Goal: Task Accomplishment & Management: Manage account settings

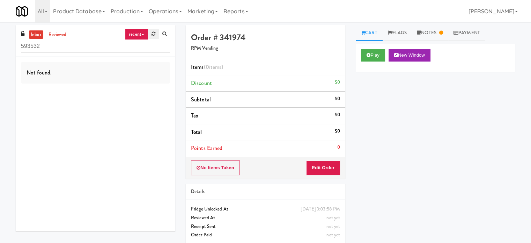
click at [156, 32] on link at bounding box center [153, 34] width 11 height 10
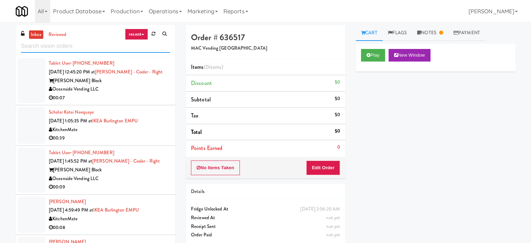
scroll to position [279, 0]
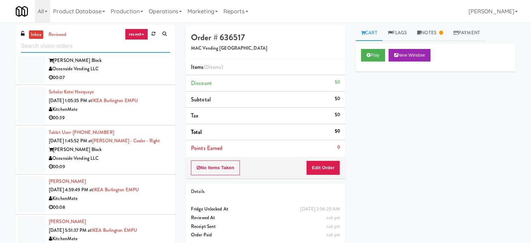
click at [126, 46] on input "text" at bounding box center [95, 46] width 149 height 13
type input "cooler"
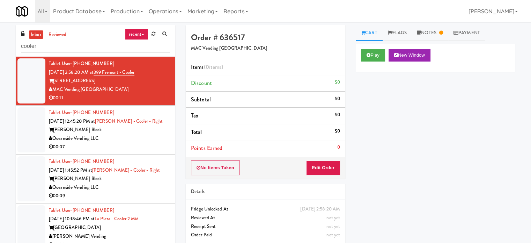
click at [131, 137] on div "Oceanside Vending LLC" at bounding box center [109, 138] width 121 height 9
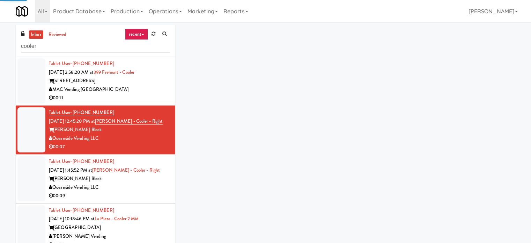
click at [144, 89] on div "MAC Vending [GEOGRAPHIC_DATA]" at bounding box center [109, 89] width 121 height 9
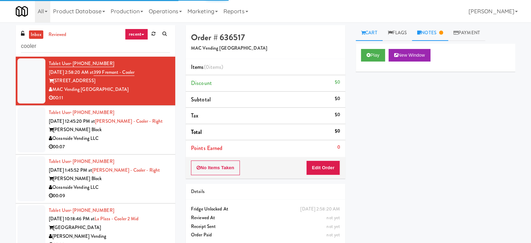
click at [419, 38] on link "Notes" at bounding box center [430, 33] width 36 height 16
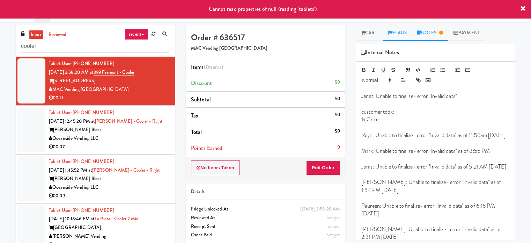
click at [403, 31] on link "Flags" at bounding box center [398, 33] width 30 height 16
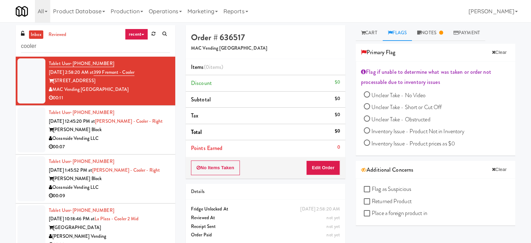
click at [154, 146] on div "00:07" at bounding box center [109, 147] width 121 height 9
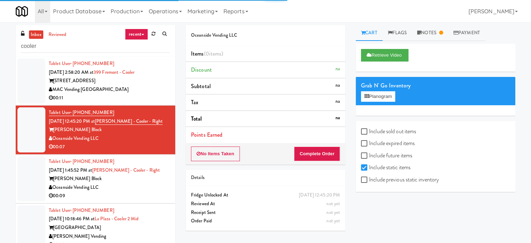
click at [134, 188] on div "Oceanside Vending LLC" at bounding box center [109, 187] width 121 height 9
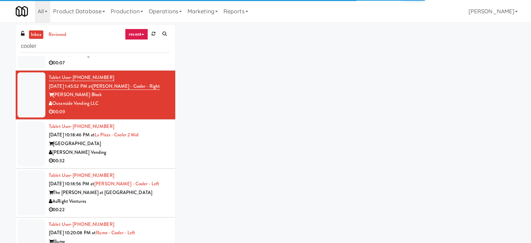
scroll to position [140, 0]
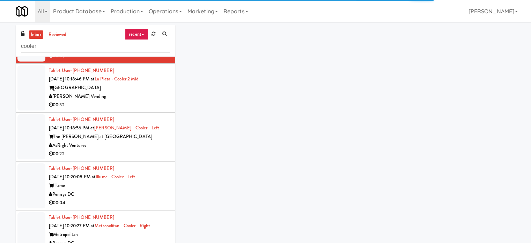
click at [144, 103] on div "00:32" at bounding box center [109, 105] width 121 height 9
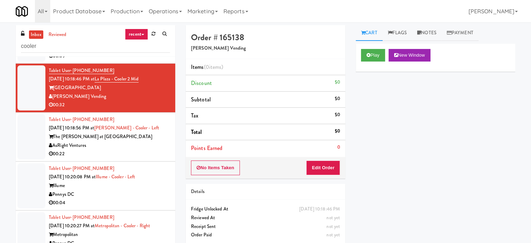
click at [156, 138] on div "The [PERSON_NAME] at [GEOGRAPHIC_DATA]" at bounding box center [109, 136] width 121 height 9
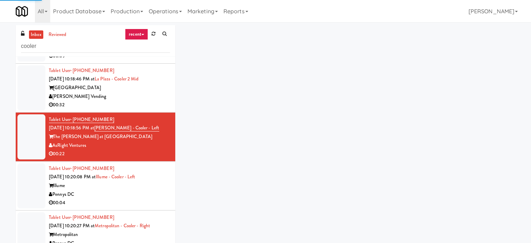
click at [154, 96] on div "[PERSON_NAME] Vending" at bounding box center [109, 96] width 121 height 9
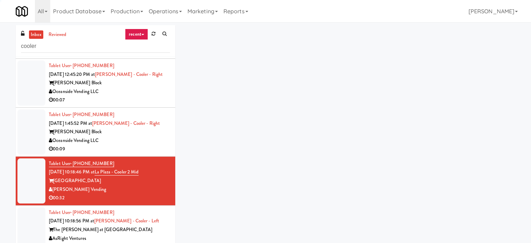
scroll to position [35, 0]
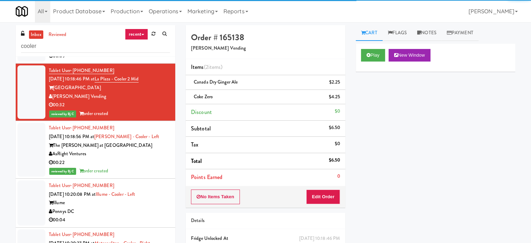
click at [159, 148] on div "The [PERSON_NAME] at [GEOGRAPHIC_DATA]" at bounding box center [109, 145] width 121 height 9
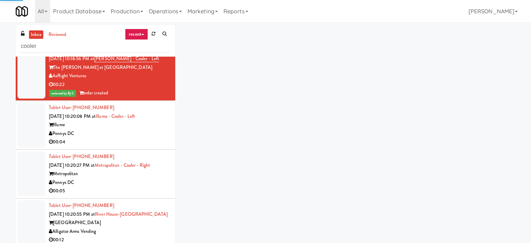
scroll to position [244, 0]
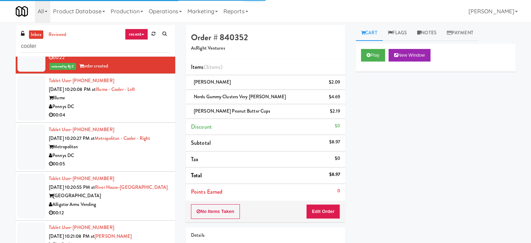
click at [151, 112] on div "00:04" at bounding box center [109, 115] width 121 height 9
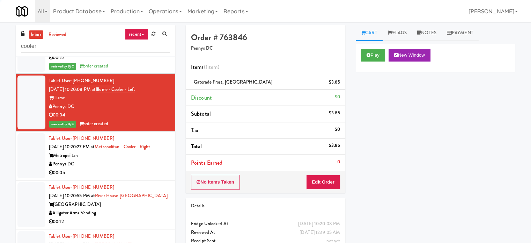
click at [158, 161] on div "Pennys DC" at bounding box center [109, 164] width 121 height 9
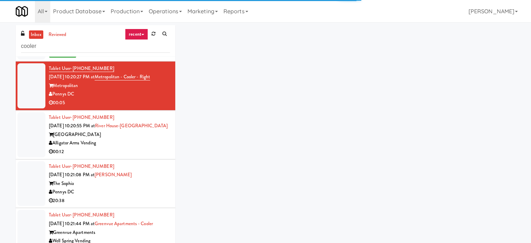
click at [156, 139] on div "Alligator Arms Vending" at bounding box center [109, 143] width 121 height 9
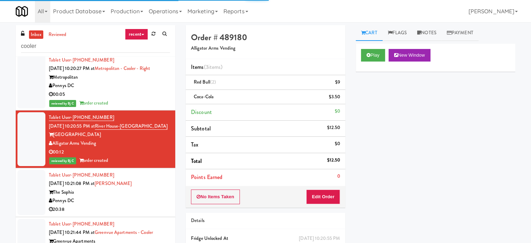
click at [147, 102] on div "reviewed by Bj C order created" at bounding box center [109, 103] width 121 height 9
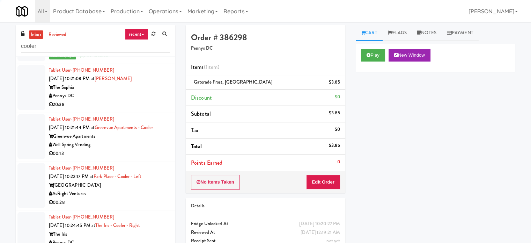
click at [147, 94] on div "Pennys DC" at bounding box center [109, 96] width 121 height 9
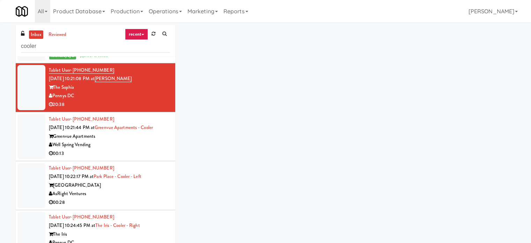
click at [145, 156] on div "00:13" at bounding box center [109, 153] width 121 height 9
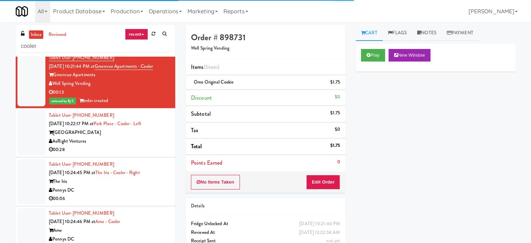
click at [151, 134] on div "[GEOGRAPHIC_DATA]" at bounding box center [109, 132] width 121 height 9
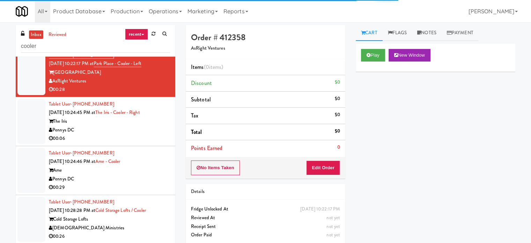
scroll to position [567, 0]
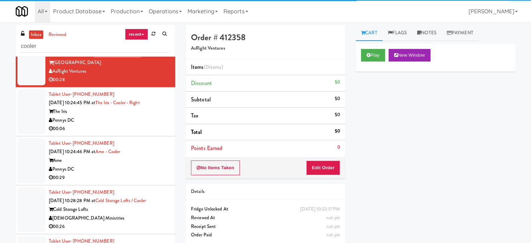
click at [148, 130] on div "00:06" at bounding box center [109, 128] width 121 height 9
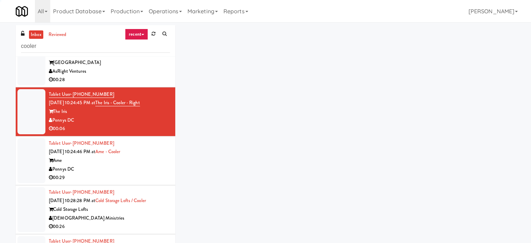
click at [153, 162] on div "Ame" at bounding box center [109, 160] width 121 height 9
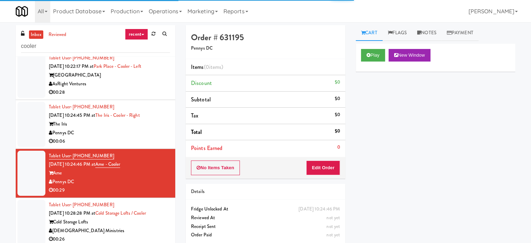
scroll to position [532, 0]
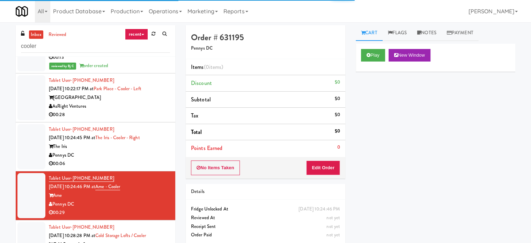
click at [143, 107] on div "AsRight Ventures" at bounding box center [109, 106] width 121 height 9
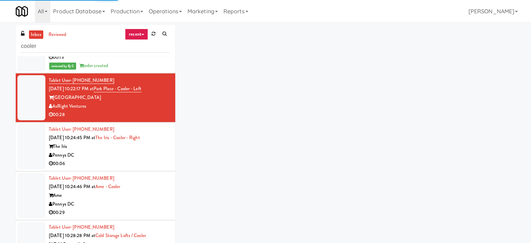
click at [363, 57] on div "inbox reviewed recent all unclear take inventory issue suspicious failed recent…" at bounding box center [265, 148] width 510 height 246
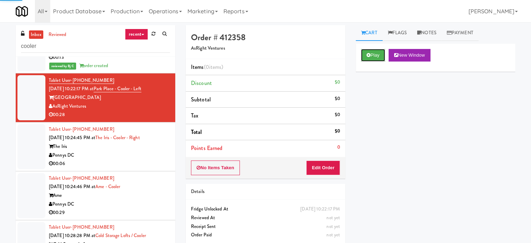
click at [363, 57] on button "Play" at bounding box center [373, 55] width 24 height 13
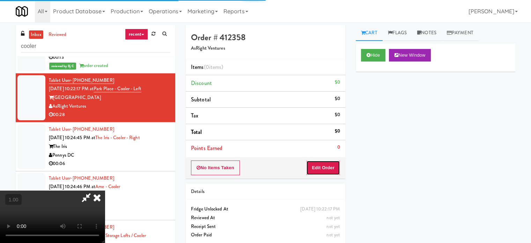
click at [330, 169] on button "Edit Order" at bounding box center [323, 167] width 34 height 15
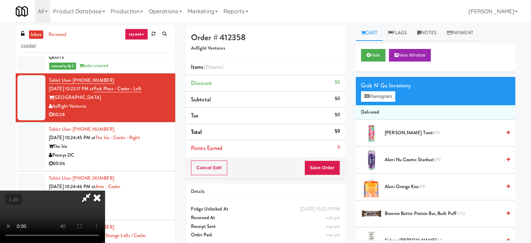
click at [105, 190] on video at bounding box center [52, 216] width 105 height 52
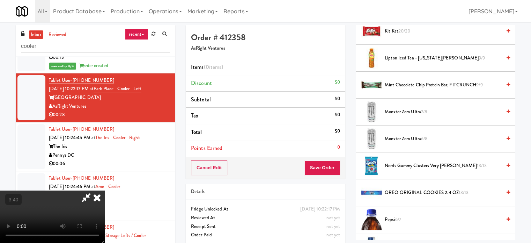
scroll to position [733, 0]
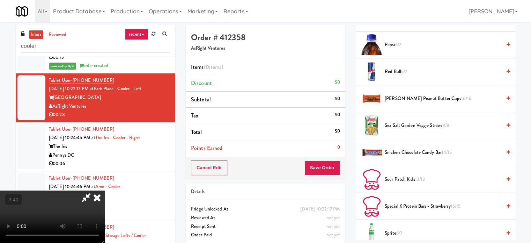
drag, startPoint x: 407, startPoint y: 227, endPoint x: 263, endPoint y: 182, distance: 150.5
click at [407, 229] on span "Sprite 6/7" at bounding box center [443, 233] width 117 height 9
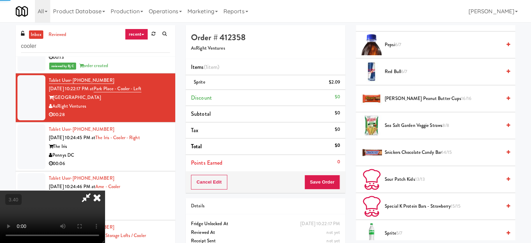
click at [105, 190] on video at bounding box center [52, 216] width 105 height 52
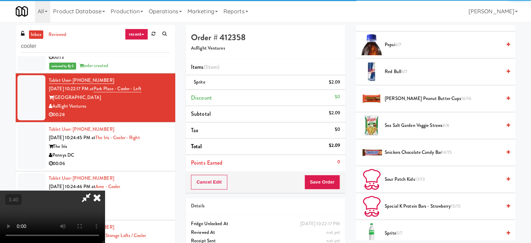
click at [105, 190] on video at bounding box center [52, 216] width 105 height 52
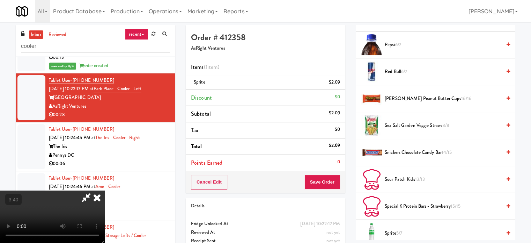
click at [105, 190] on video at bounding box center [52, 216] width 105 height 52
click at [408, 229] on span "Sprite 5/7" at bounding box center [443, 233] width 117 height 9
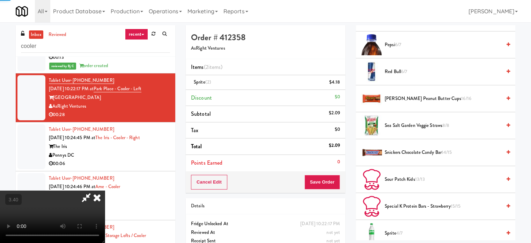
click at [105, 190] on video at bounding box center [52, 216] width 105 height 52
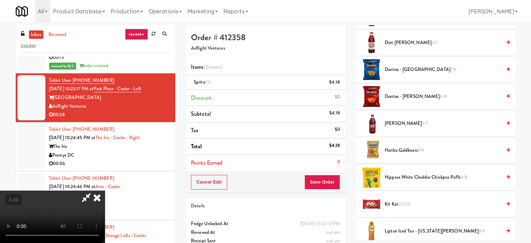
scroll to position [384, 0]
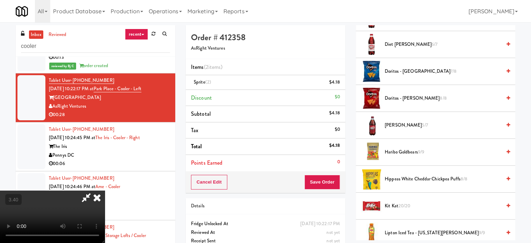
click at [399, 97] on span "Doritos - Nacho Cheese 8/8" at bounding box center [443, 98] width 117 height 9
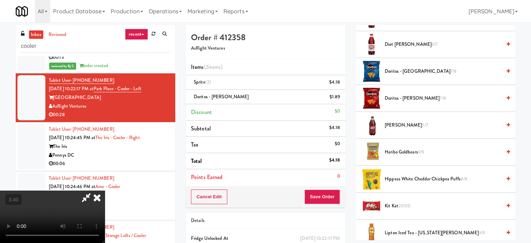
click at [105, 190] on video at bounding box center [52, 216] width 105 height 52
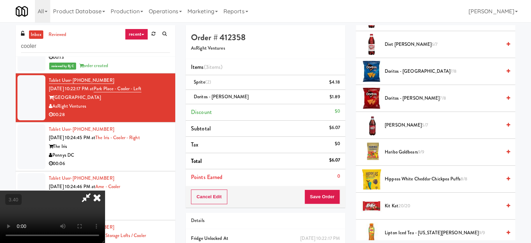
click at [105, 190] on video at bounding box center [52, 216] width 105 height 52
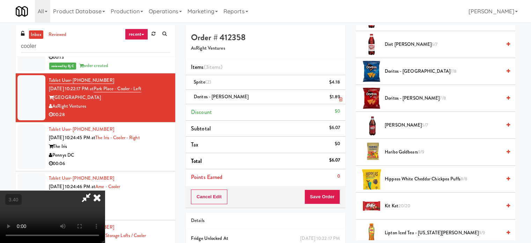
click at [338, 99] on link at bounding box center [339, 99] width 6 height 9
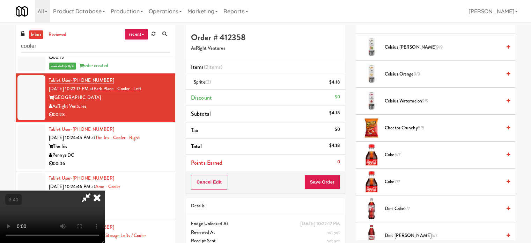
scroll to position [175, 0]
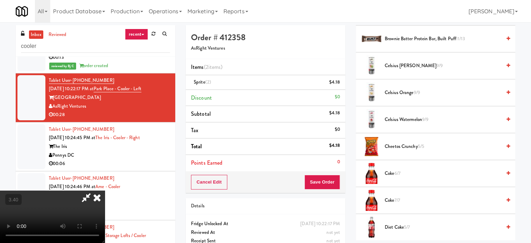
click at [397, 142] on span "Cheetos Crunchy 5/5" at bounding box center [443, 146] width 117 height 9
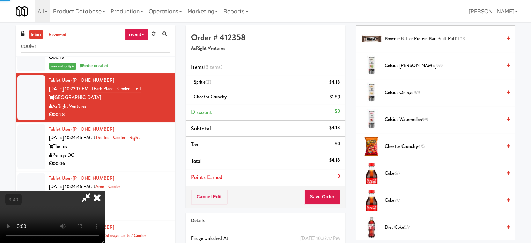
click at [105, 190] on video at bounding box center [52, 216] width 105 height 52
click at [341, 97] on icon at bounding box center [340, 99] width 3 height 5
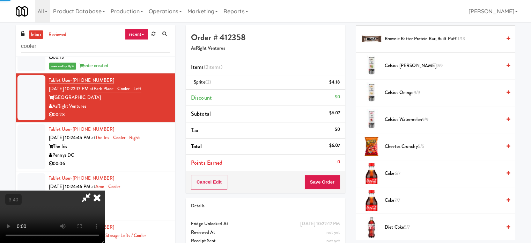
click at [105, 190] on video at bounding box center [52, 216] width 105 height 52
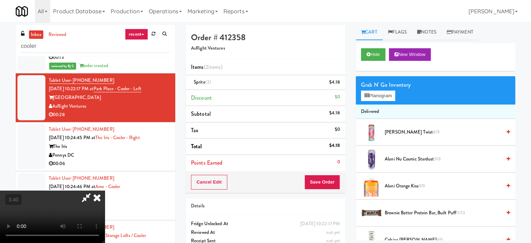
scroll to position [0, 0]
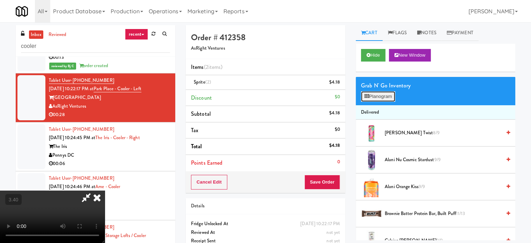
click at [389, 97] on button "Planogram" at bounding box center [378, 96] width 34 height 10
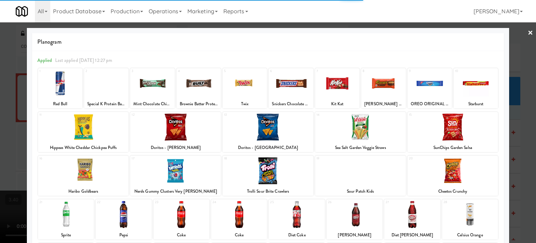
click at [464, 134] on div at bounding box center [453, 127] width 91 height 27
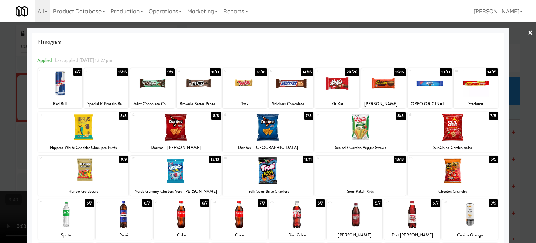
drag, startPoint x: 455, startPoint y: 136, endPoint x: 491, endPoint y: 130, distance: 36.5
click at [455, 136] on div at bounding box center [453, 127] width 91 height 27
click at [511, 121] on div at bounding box center [268, 121] width 536 height 243
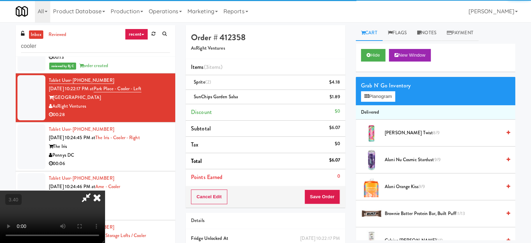
click at [105, 190] on video at bounding box center [52, 216] width 105 height 52
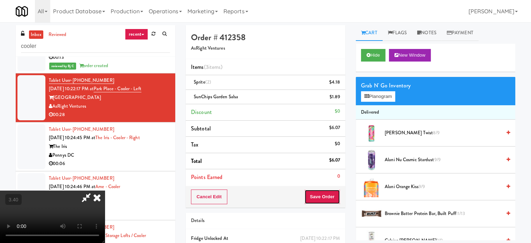
click at [331, 193] on button "Save Order" at bounding box center [323, 196] width 36 height 15
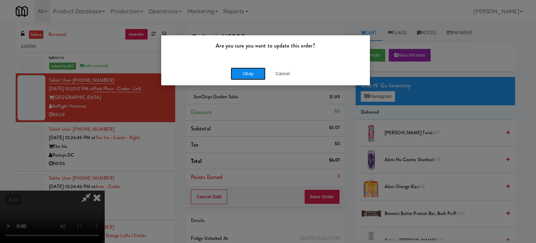
click at [253, 68] on button "Okay" at bounding box center [248, 73] width 35 height 13
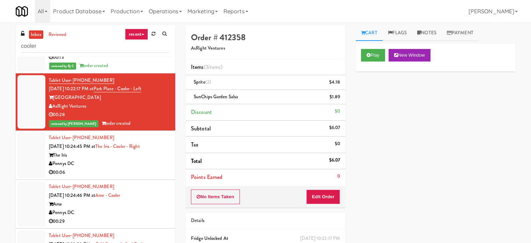
drag, startPoint x: 127, startPoint y: 163, endPoint x: 165, endPoint y: 153, distance: 39.0
click at [127, 163] on div "Pennys DC" at bounding box center [109, 163] width 121 height 9
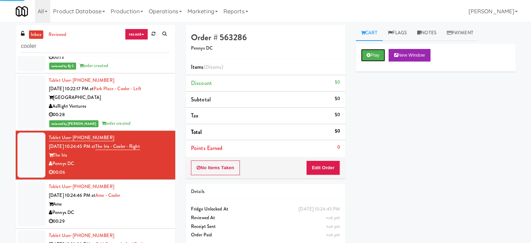
drag, startPoint x: 384, startPoint y: 52, endPoint x: 324, endPoint y: 162, distance: 125.6
click at [383, 53] on button "Play" at bounding box center [373, 55] width 24 height 13
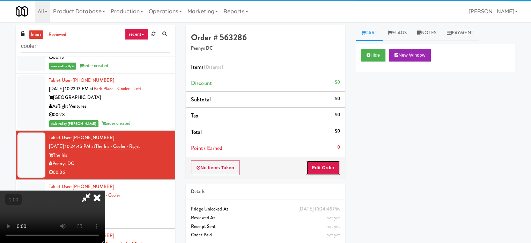
click at [324, 165] on button "Edit Order" at bounding box center [323, 167] width 34 height 15
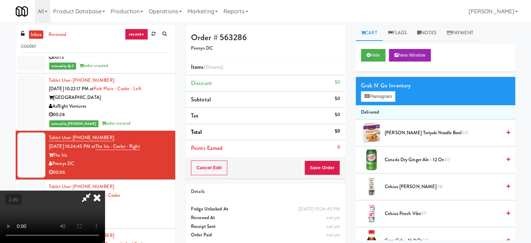
click at [105, 190] on video at bounding box center [52, 216] width 105 height 52
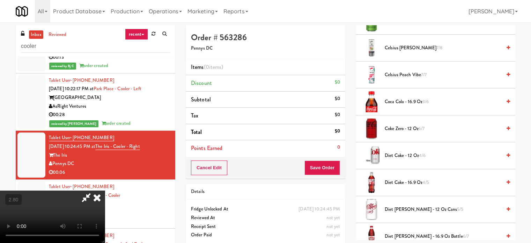
scroll to position [140, 0]
drag, startPoint x: 406, startPoint y: 101, endPoint x: 204, endPoint y: 187, distance: 219.5
click at [405, 101] on span "Coca Cola - 16.9 oz 3/6" at bounding box center [443, 100] width 117 height 9
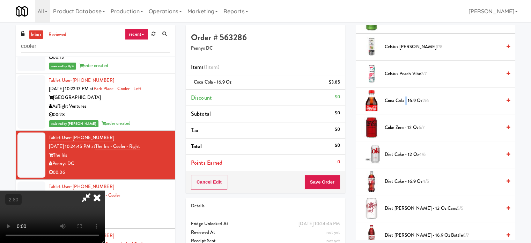
drag, startPoint x: 170, startPoint y: 192, endPoint x: 225, endPoint y: 208, distance: 57.5
click at [105, 192] on video at bounding box center [52, 216] width 105 height 52
click at [328, 182] on button "Save Order" at bounding box center [323, 182] width 36 height 15
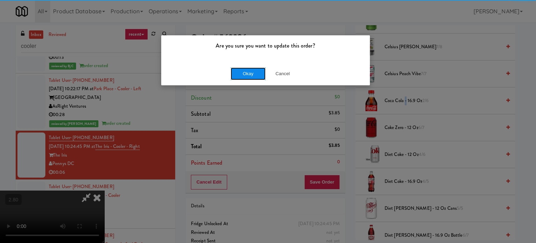
click at [233, 72] on button "Okay" at bounding box center [248, 73] width 35 height 13
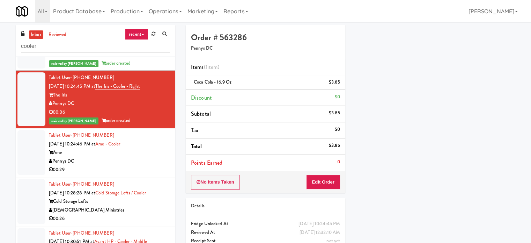
scroll to position [602, 0]
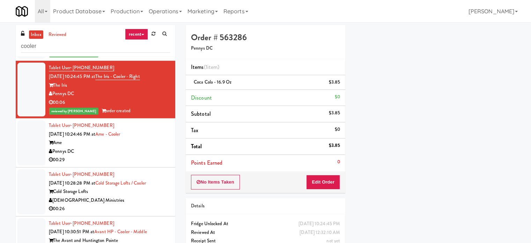
click at [137, 147] on div "Pennys DC" at bounding box center [109, 151] width 121 height 9
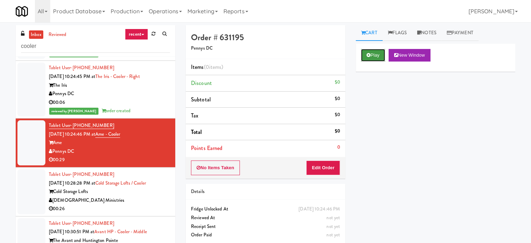
click at [371, 60] on button "Play" at bounding box center [373, 55] width 24 height 13
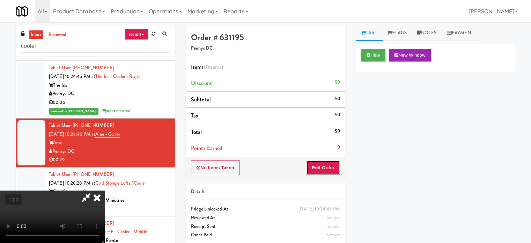
click at [329, 164] on button "Edit Order" at bounding box center [323, 167] width 34 height 15
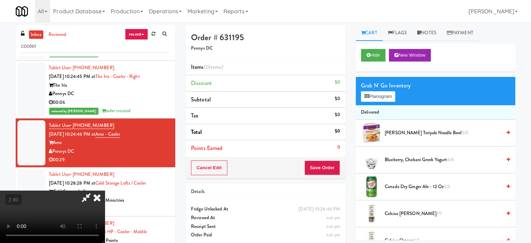
scroll to position [110, 0]
click at [105, 190] on video at bounding box center [52, 216] width 105 height 52
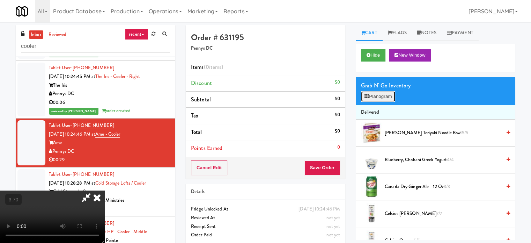
click at [395, 95] on button "Planogram" at bounding box center [378, 96] width 34 height 10
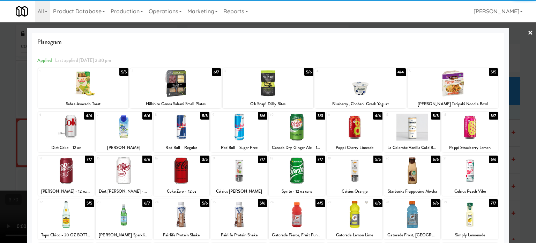
click at [467, 134] on div at bounding box center [471, 127] width 56 height 27
click at [526, 121] on div at bounding box center [268, 121] width 536 height 243
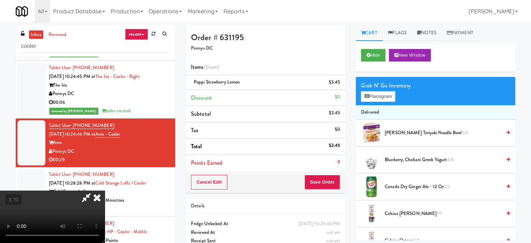
click at [105, 190] on video at bounding box center [52, 216] width 105 height 52
click at [386, 96] on button "Planogram" at bounding box center [378, 96] width 34 height 10
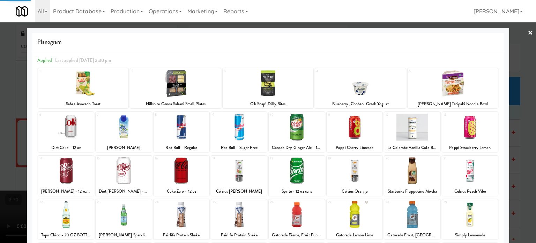
click at [467, 119] on div at bounding box center [471, 127] width 56 height 27
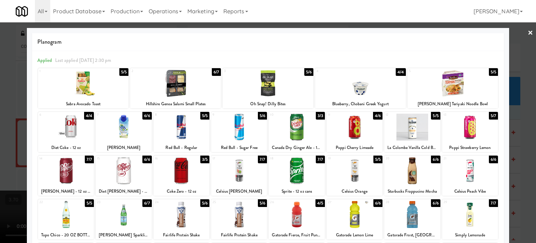
click at [467, 119] on div at bounding box center [471, 127] width 56 height 27
click at [518, 118] on div at bounding box center [268, 121] width 536 height 243
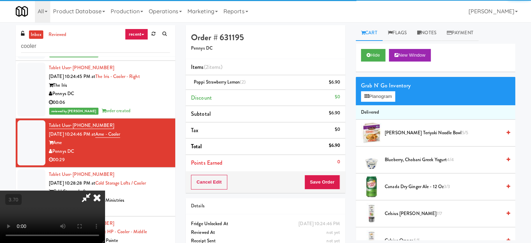
click at [105, 190] on video at bounding box center [52, 216] width 105 height 52
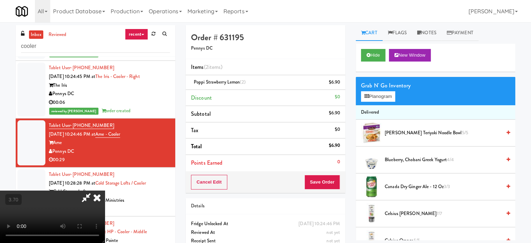
scroll to position [110, 0]
click at [321, 179] on button "Save Order" at bounding box center [323, 182] width 36 height 15
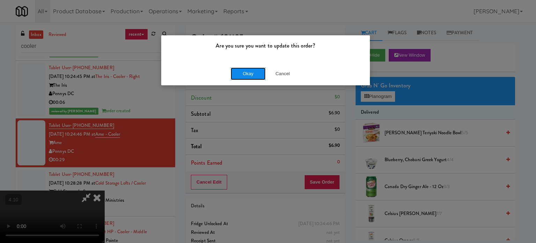
click at [257, 74] on button "Okay" at bounding box center [248, 73] width 35 height 13
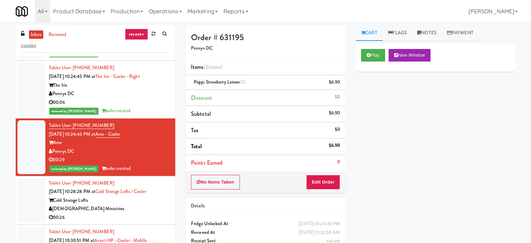
scroll to position [0, 0]
drag, startPoint x: 144, startPoint y: 215, endPoint x: 149, endPoint y: 213, distance: 6.0
click at [144, 215] on div "00:26" at bounding box center [109, 217] width 121 height 9
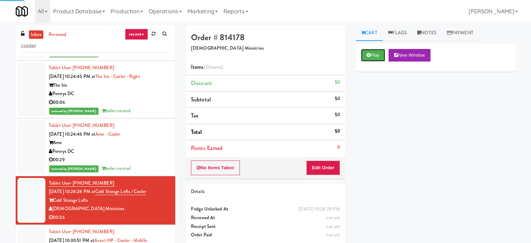
click at [377, 57] on button "Play" at bounding box center [373, 55] width 24 height 13
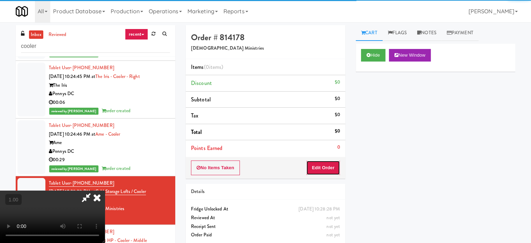
click at [319, 169] on button "Edit Order" at bounding box center [323, 167] width 34 height 15
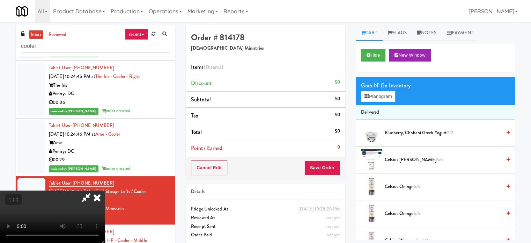
scroll to position [110, 0]
click at [105, 190] on video at bounding box center [52, 216] width 105 height 52
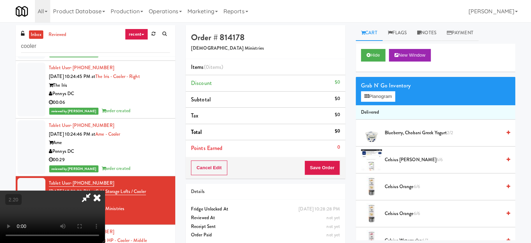
click at [105, 190] on video at bounding box center [52, 216] width 105 height 52
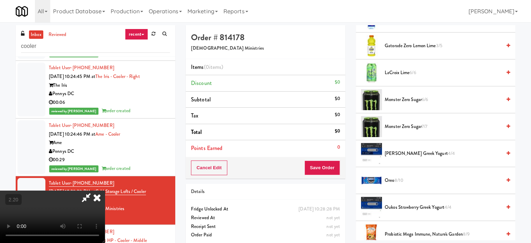
scroll to position [594, 0]
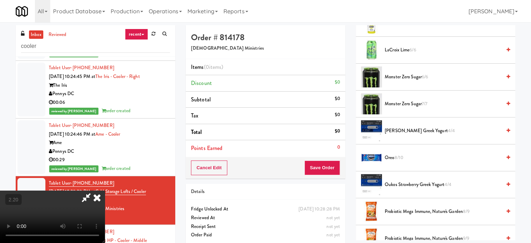
click at [402, 154] on span "8/10" at bounding box center [398, 157] width 9 height 7
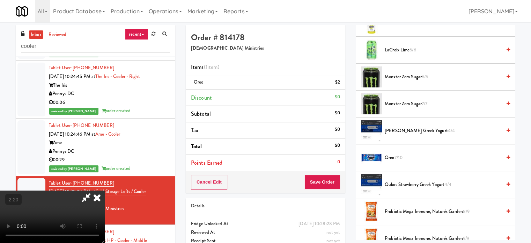
click at [105, 190] on video at bounding box center [52, 216] width 105 height 52
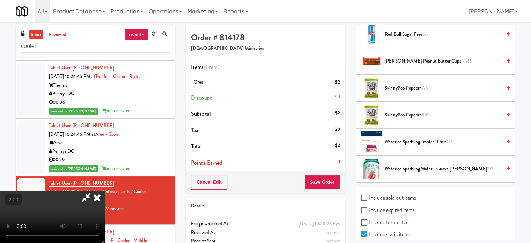
scroll to position [845, 0]
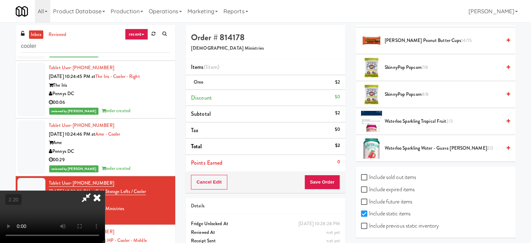
click at [105, 190] on video at bounding box center [52, 216] width 105 height 52
click at [402, 39] on span "[PERSON_NAME] Peanut Butter Cups 14/15" at bounding box center [443, 40] width 117 height 9
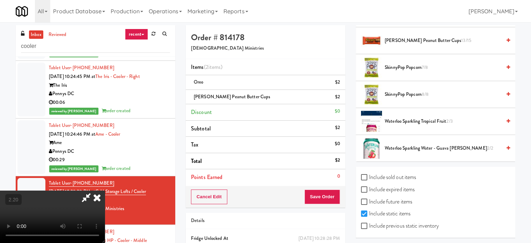
click at [105, 190] on video at bounding box center [52, 216] width 105 height 52
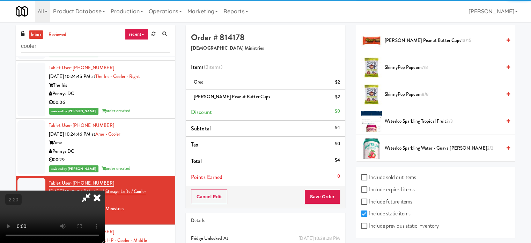
click at [105, 190] on video at bounding box center [52, 216] width 105 height 52
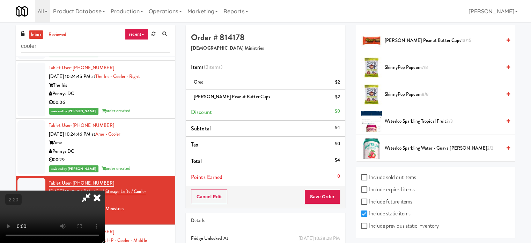
click at [393, 36] on span "[PERSON_NAME] Peanut Butter Cups 13/15" at bounding box center [443, 40] width 117 height 9
click at [105, 190] on video at bounding box center [52, 216] width 105 height 52
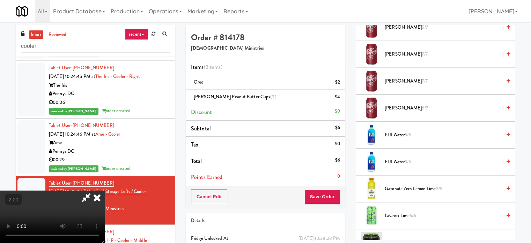
scroll to position [426, 0]
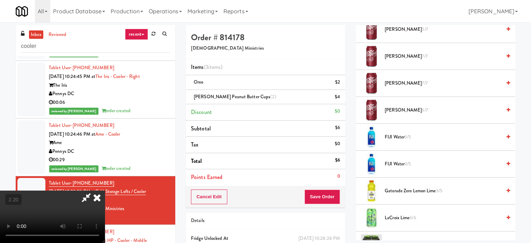
click at [402, 189] on span "Gatorade Zero Lemon Lime 3/5" at bounding box center [443, 191] width 117 height 9
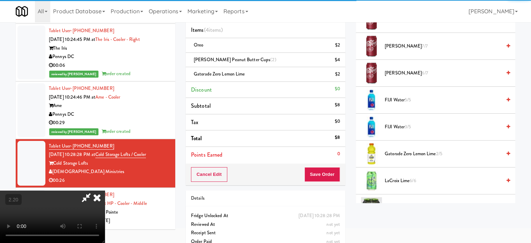
scroll to position [50, 0]
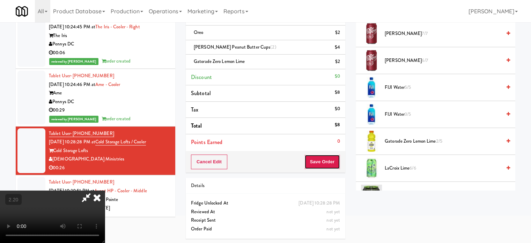
click at [337, 162] on button "Save Order" at bounding box center [323, 161] width 36 height 15
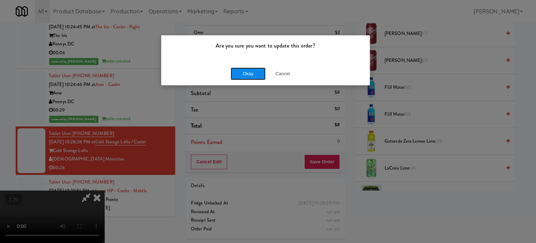
click at [253, 72] on button "Okay" at bounding box center [248, 73] width 35 height 13
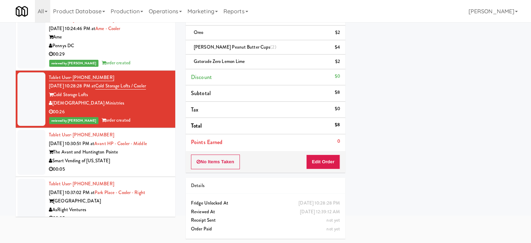
scroll to position [672, 0]
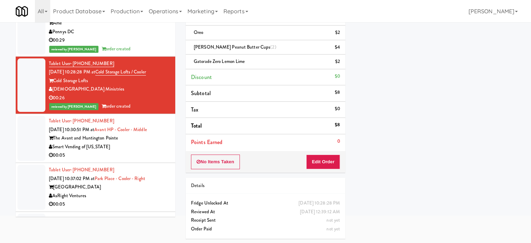
click at [134, 157] on div "00:05" at bounding box center [109, 155] width 121 height 9
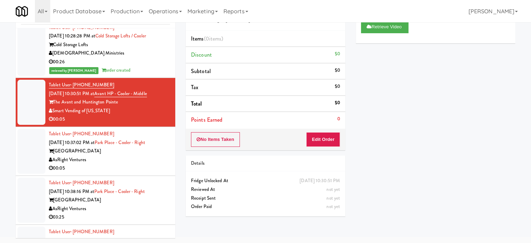
scroll to position [742, 0]
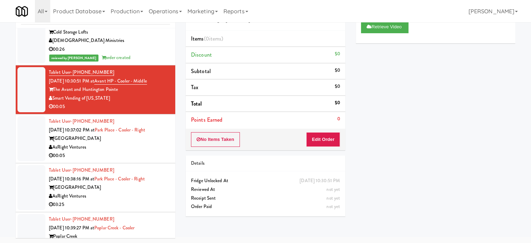
click at [126, 153] on div "00:05" at bounding box center [109, 155] width 121 height 9
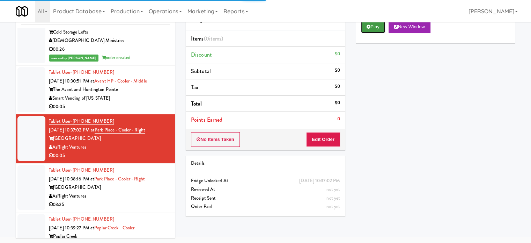
click at [373, 29] on button "Play" at bounding box center [373, 27] width 24 height 13
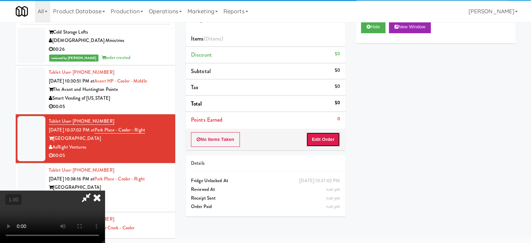
click at [328, 139] on button "Edit Order" at bounding box center [323, 139] width 34 height 15
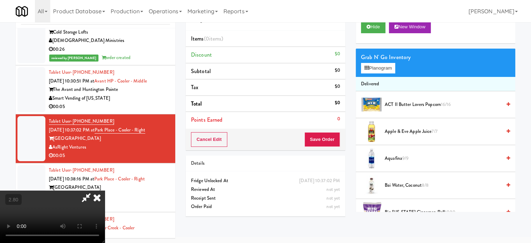
click at [105, 190] on video at bounding box center [52, 216] width 105 height 52
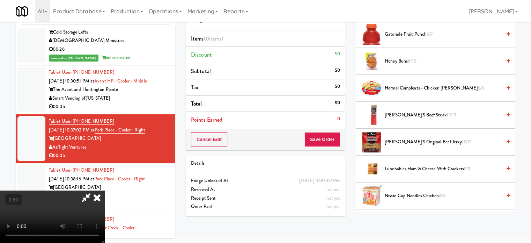
scroll to position [454, 0]
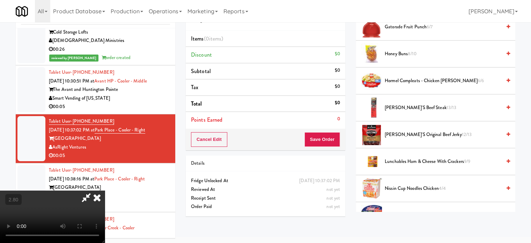
click at [392, 133] on span "[PERSON_NAME]'s Original Beef Jerky 12/13" at bounding box center [443, 134] width 117 height 9
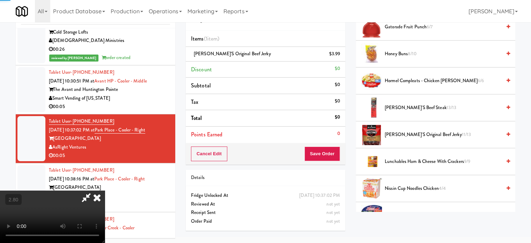
click at [105, 190] on video at bounding box center [52, 216] width 105 height 52
click at [331, 158] on button "Save Order" at bounding box center [323, 153] width 36 height 15
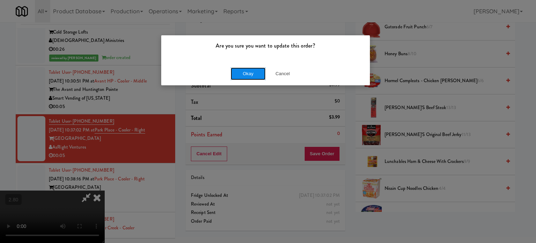
click at [256, 72] on button "Okay" at bounding box center [248, 73] width 35 height 13
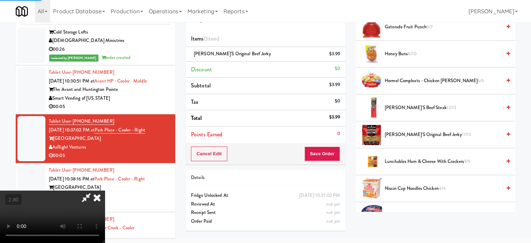
scroll to position [65, 0]
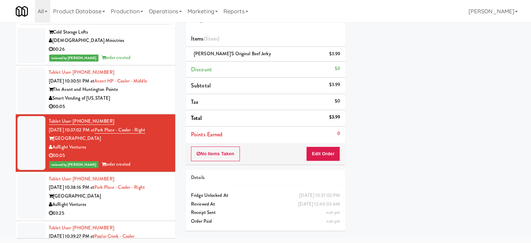
click at [385, 164] on div "Play New Window Primary Flag Clear Flag if unable to determine what was taken o…" at bounding box center [436, 81] width 160 height 262
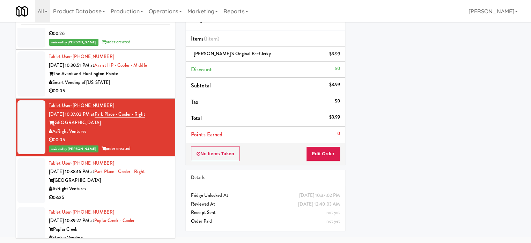
scroll to position [812, 0]
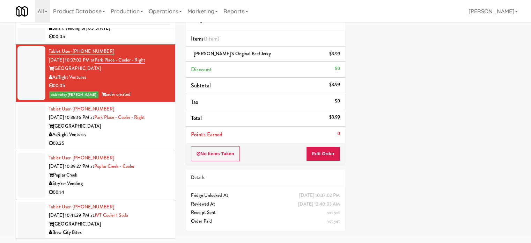
drag, startPoint x: 138, startPoint y: 131, endPoint x: 175, endPoint y: 131, distance: 36.7
click at [138, 131] on div "AsRight Ventures" at bounding box center [109, 134] width 121 height 9
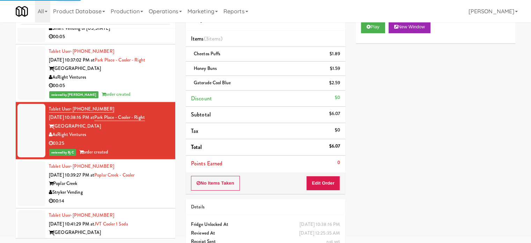
click at [163, 191] on div "Stryker Vending" at bounding box center [109, 192] width 121 height 9
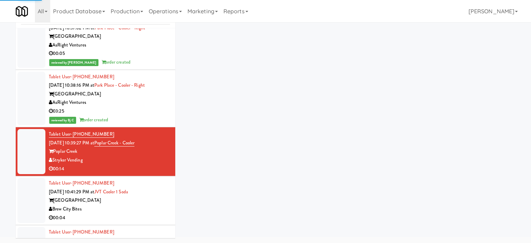
scroll to position [847, 0]
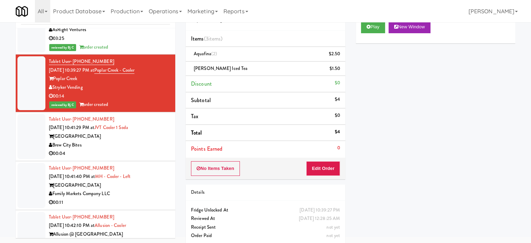
click at [153, 146] on div "Brew City Bites" at bounding box center [109, 145] width 121 height 9
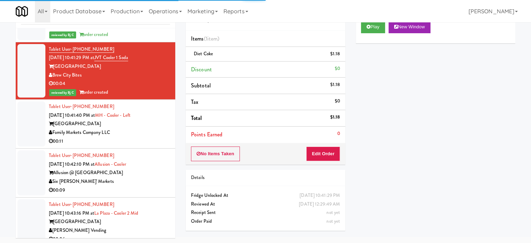
drag, startPoint x: 151, startPoint y: 130, endPoint x: 152, endPoint y: 153, distance: 22.7
click at [151, 131] on div "Family Markets Company LLC" at bounding box center [109, 132] width 121 height 9
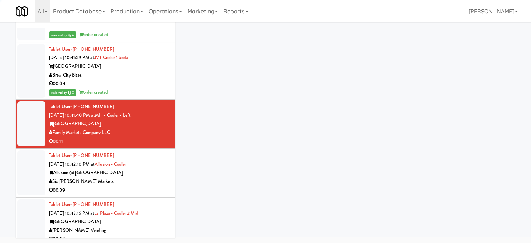
click at [154, 172] on div "Allusion @ [GEOGRAPHIC_DATA]" at bounding box center [109, 172] width 121 height 9
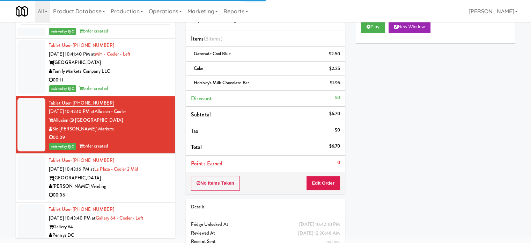
scroll to position [1091, 0]
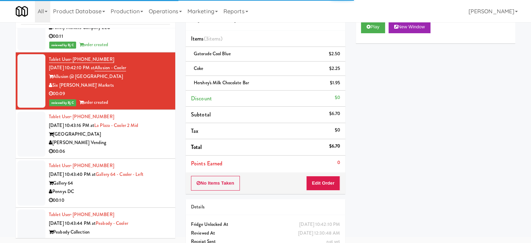
click at [147, 149] on div "00:06" at bounding box center [109, 151] width 121 height 9
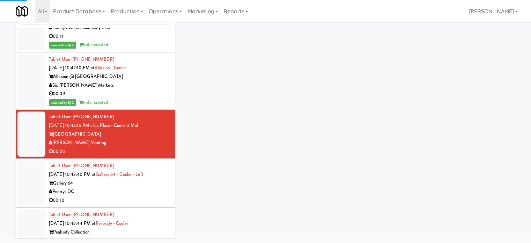
click at [155, 192] on div "Pennys DC" at bounding box center [109, 191] width 121 height 9
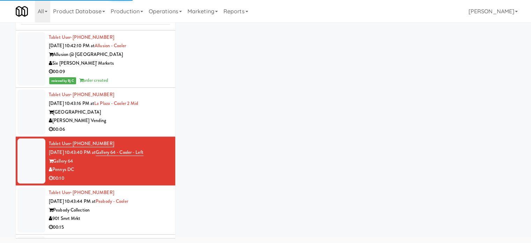
scroll to position [1161, 0]
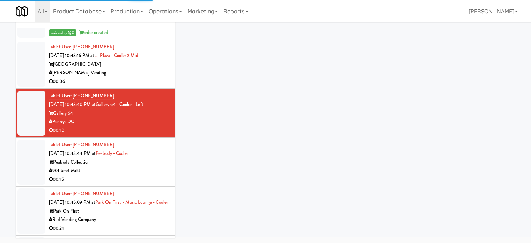
click at [155, 176] on div "00:15" at bounding box center [109, 179] width 121 height 9
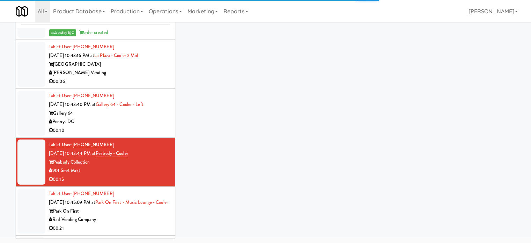
click at [148, 82] on div "00:06" at bounding box center [109, 81] width 121 height 9
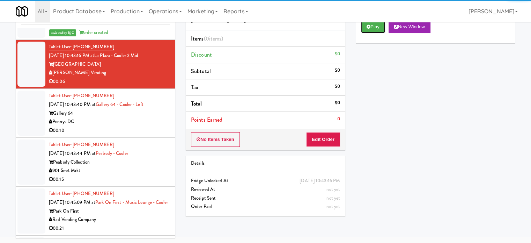
drag, startPoint x: 379, startPoint y: 30, endPoint x: 337, endPoint y: 105, distance: 86.9
click at [379, 30] on button "Play" at bounding box center [373, 27] width 24 height 13
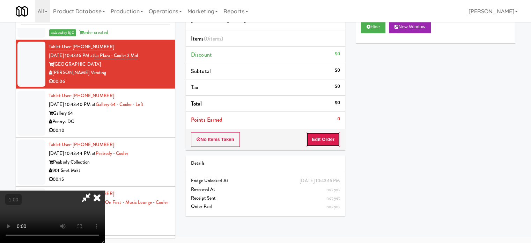
click at [324, 135] on button "Edit Order" at bounding box center [323, 139] width 34 height 15
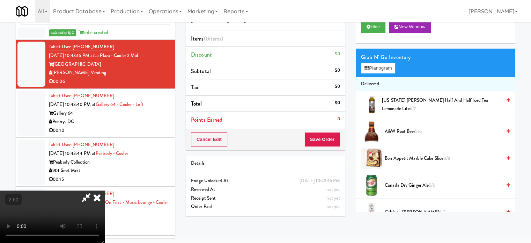
scroll to position [110, 0]
click at [105, 190] on video at bounding box center [52, 216] width 105 height 52
drag, startPoint x: 275, startPoint y: 105, endPoint x: 273, endPoint y: 111, distance: 5.8
click at [105, 190] on video at bounding box center [52, 216] width 105 height 52
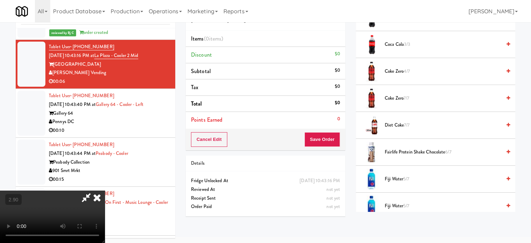
scroll to position [279, 0]
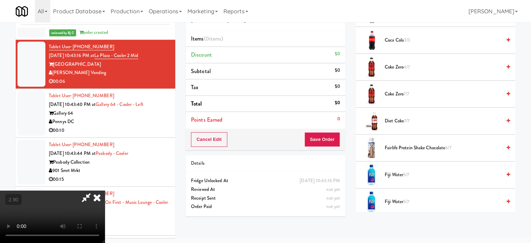
click at [407, 92] on span "7/7" at bounding box center [407, 93] width 6 height 7
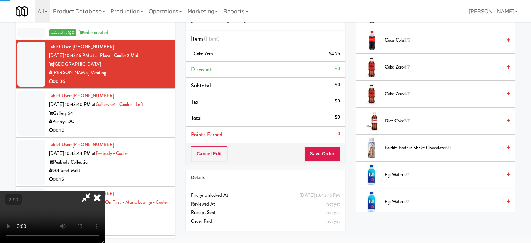
click at [105, 190] on video at bounding box center [52, 216] width 105 height 52
click at [334, 157] on button "Save Order" at bounding box center [323, 153] width 36 height 15
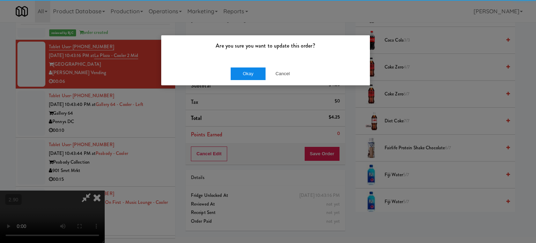
drag, startPoint x: 249, startPoint y: 63, endPoint x: 248, endPoint y: 73, distance: 10.9
click at [249, 64] on div "Okay Cancel" at bounding box center [265, 73] width 209 height 23
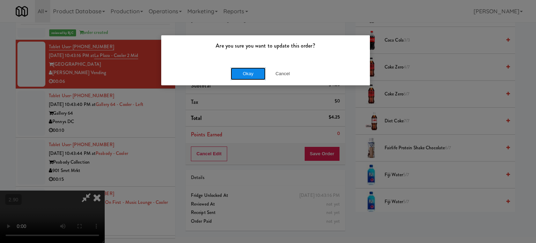
click at [248, 74] on button "Okay" at bounding box center [248, 73] width 35 height 13
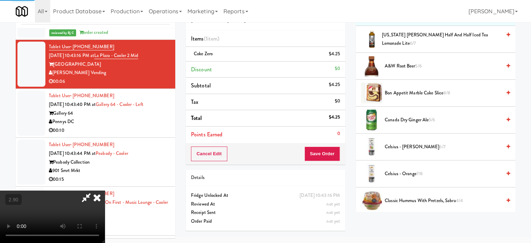
scroll to position [0, 0]
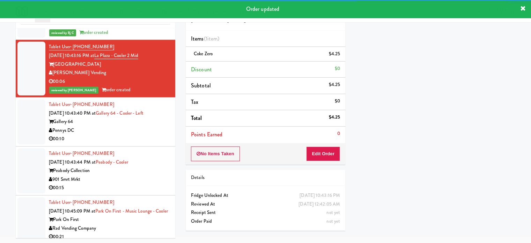
click at [155, 134] on div "00:10" at bounding box center [109, 138] width 121 height 9
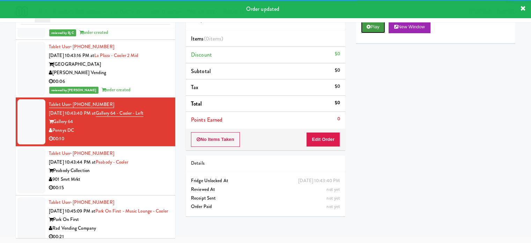
click at [384, 24] on button "Play" at bounding box center [373, 27] width 24 height 13
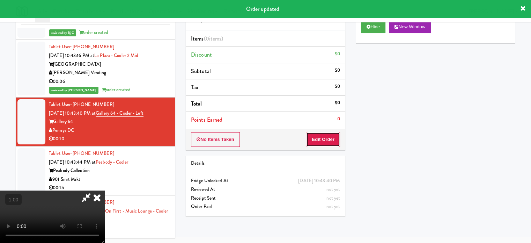
click at [332, 134] on button "Edit Order" at bounding box center [323, 139] width 34 height 15
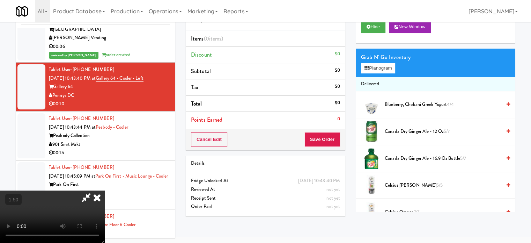
scroll to position [75, 0]
click at [105, 190] on video at bounding box center [52, 216] width 105 height 52
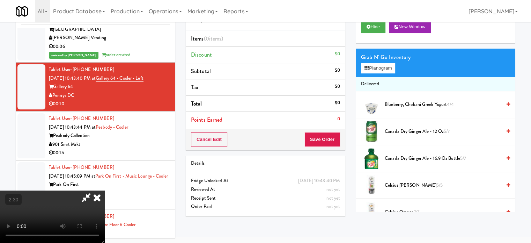
click at [105, 190] on video at bounding box center [52, 216] width 105 height 52
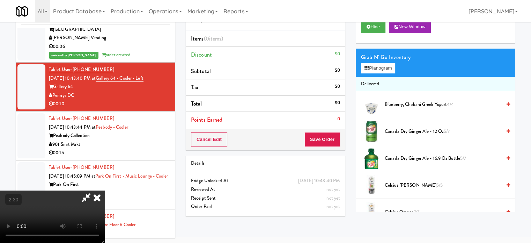
click at [105, 190] on video at bounding box center [52, 216] width 105 height 52
drag, startPoint x: 209, startPoint y: 170, endPoint x: 209, endPoint y: 174, distance: 4.2
click at [105, 190] on video at bounding box center [52, 216] width 105 height 52
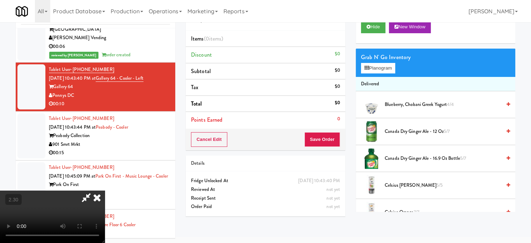
click at [105, 190] on video at bounding box center [52, 216] width 105 height 52
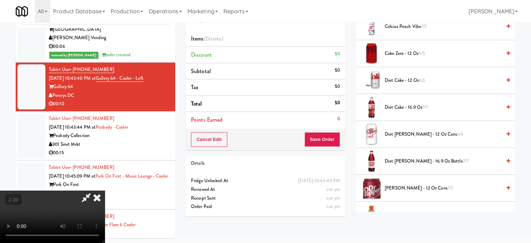
scroll to position [210, 0]
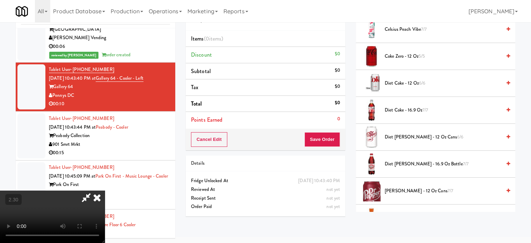
click at [399, 58] on span "Coke Zero - 12 oz 5/5" at bounding box center [443, 56] width 117 height 9
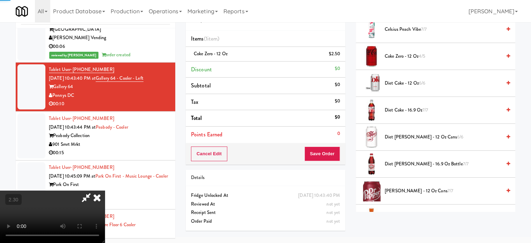
click at [105, 190] on video at bounding box center [52, 216] width 105 height 52
click at [334, 156] on button "Save Order" at bounding box center [323, 153] width 36 height 15
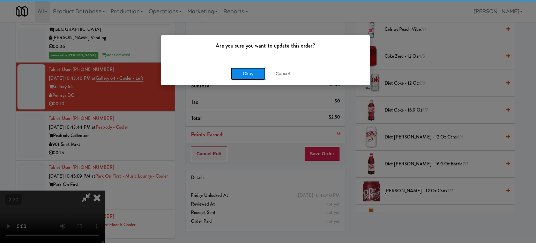
click at [254, 75] on button "Okay" at bounding box center [248, 73] width 35 height 13
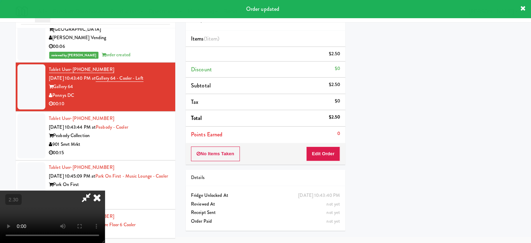
scroll to position [0, 0]
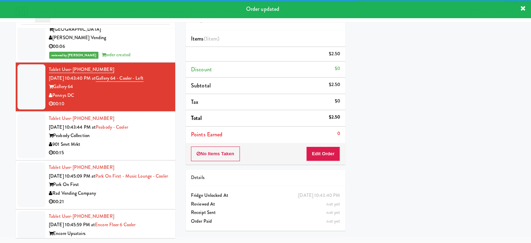
click at [149, 158] on li "Tablet User · (901) 921-0099 [DATE] 10:43:44 PM at [GEOGRAPHIC_DATA] - Cooler P…" at bounding box center [96, 135] width 160 height 49
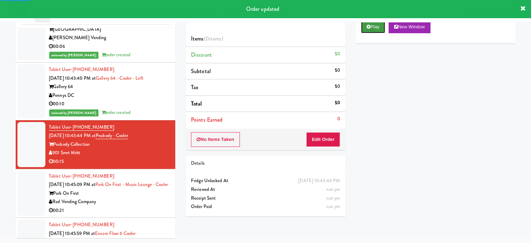
drag, startPoint x: 368, startPoint y: 26, endPoint x: 353, endPoint y: 85, distance: 60.1
click at [367, 26] on icon at bounding box center [369, 26] width 4 height 5
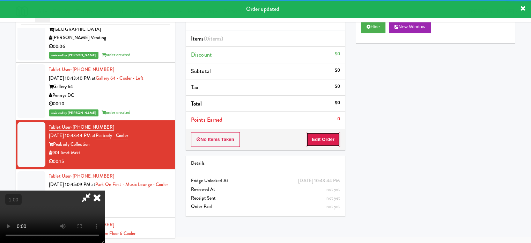
click at [334, 136] on button "Edit Order" at bounding box center [323, 139] width 34 height 15
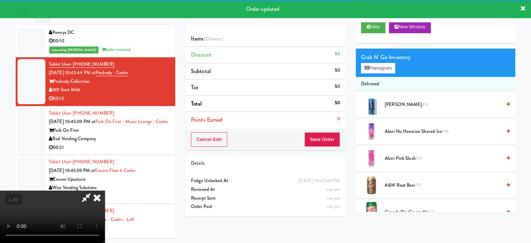
scroll to position [1266, 0]
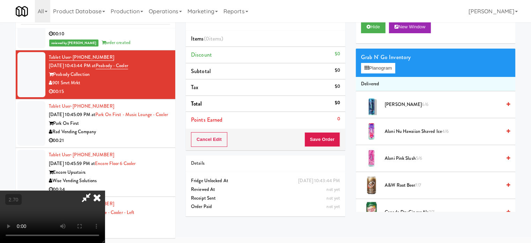
click at [105, 190] on video at bounding box center [52, 216] width 105 height 52
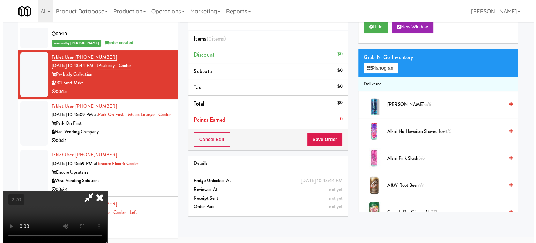
scroll to position [22, 0]
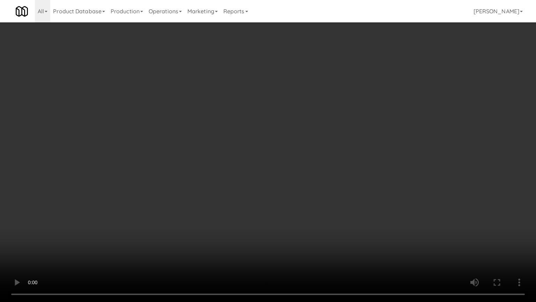
click at [186, 242] on video at bounding box center [268, 151] width 536 height 302
click at [195, 226] on video at bounding box center [268, 151] width 536 height 302
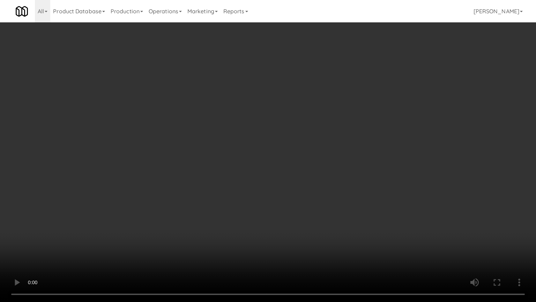
click at [203, 216] on video at bounding box center [268, 151] width 536 height 302
drag, startPoint x: 221, startPoint y: 216, endPoint x: 258, endPoint y: 222, distance: 38.2
click at [222, 216] on video at bounding box center [268, 151] width 536 height 302
click at [290, 235] on video at bounding box center [268, 151] width 536 height 302
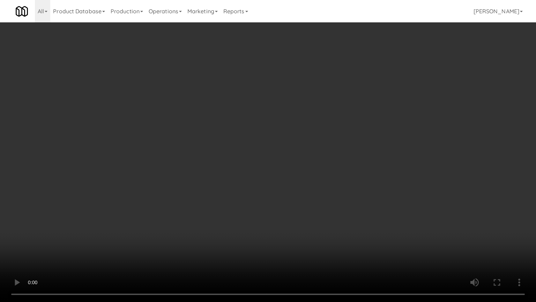
click at [362, 241] on video at bounding box center [268, 151] width 536 height 302
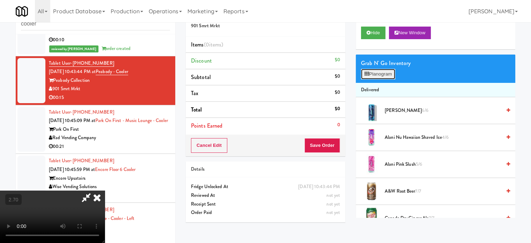
click at [370, 78] on button "Planogram" at bounding box center [378, 74] width 34 height 10
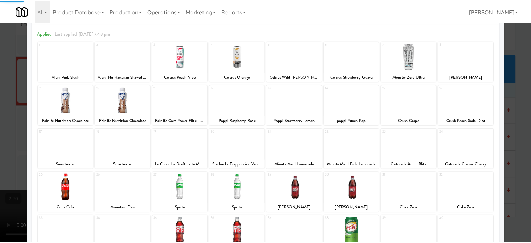
scroll to position [100, 0]
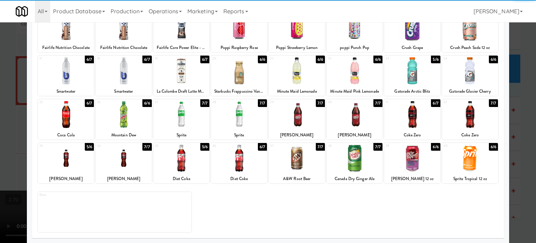
drag, startPoint x: 253, startPoint y: 123, endPoint x: 301, endPoint y: 124, distance: 48.9
click at [258, 123] on div at bounding box center [239, 114] width 56 height 27
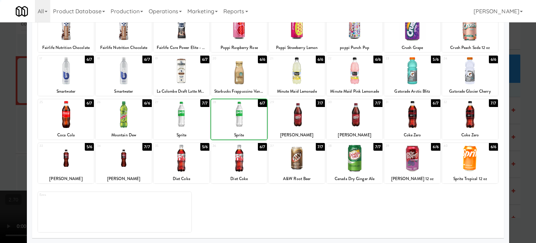
click at [307, 124] on div at bounding box center [297, 114] width 56 height 27
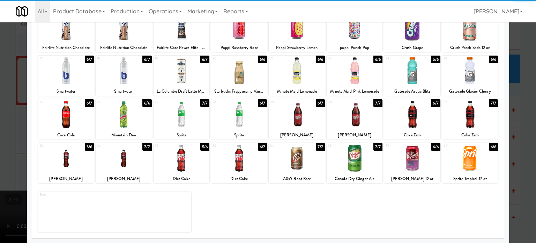
drag, startPoint x: 519, startPoint y: 117, endPoint x: 250, endPoint y: 157, distance: 271.5
click at [518, 117] on div at bounding box center [268, 121] width 536 height 243
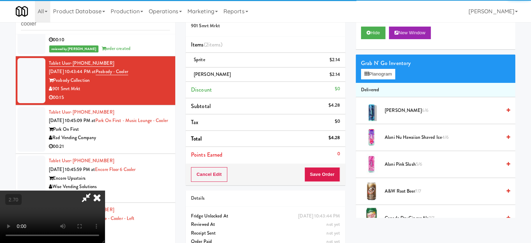
click at [105, 190] on video at bounding box center [52, 216] width 105 height 52
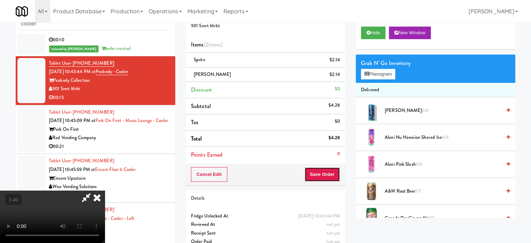
click at [327, 171] on button "Save Order" at bounding box center [323, 174] width 36 height 15
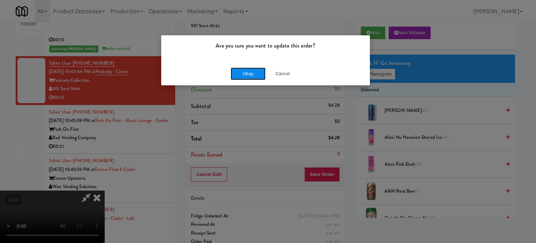
click at [247, 76] on button "Okay" at bounding box center [248, 73] width 35 height 13
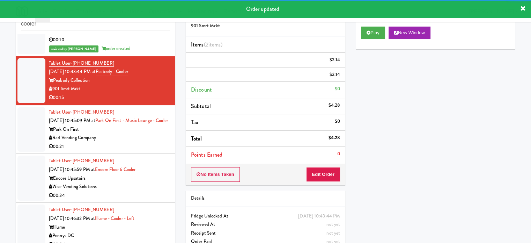
click at [141, 151] on div "00:21" at bounding box center [109, 146] width 121 height 9
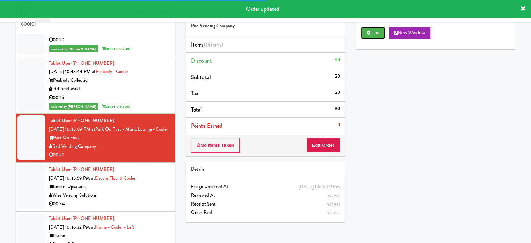
drag, startPoint x: 370, startPoint y: 33, endPoint x: 323, endPoint y: 138, distance: 114.8
click at [370, 34] on icon at bounding box center [369, 32] width 4 height 5
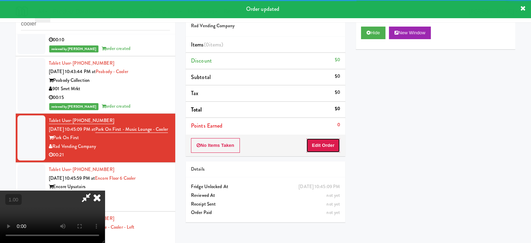
click at [322, 141] on button "Edit Order" at bounding box center [323, 145] width 34 height 15
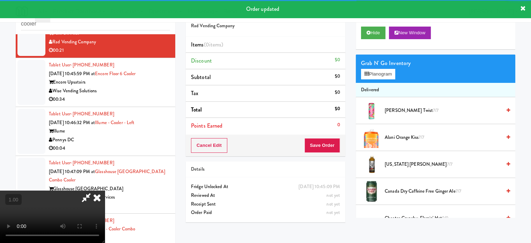
scroll to position [1371, 0]
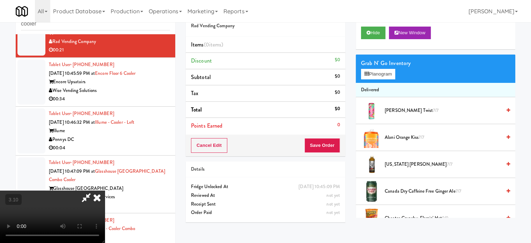
click at [105, 190] on video at bounding box center [52, 216] width 105 height 52
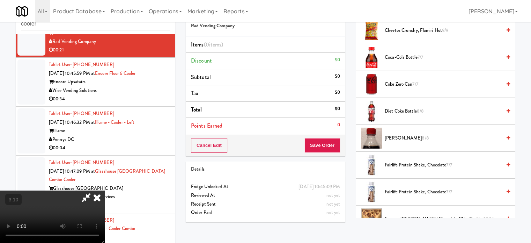
scroll to position [210, 0]
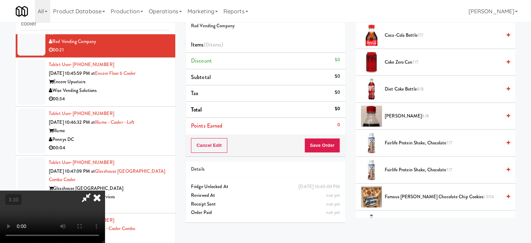
click at [400, 195] on span "Famous [PERSON_NAME] Chocolate Chip Cookies 13/14" at bounding box center [443, 196] width 117 height 9
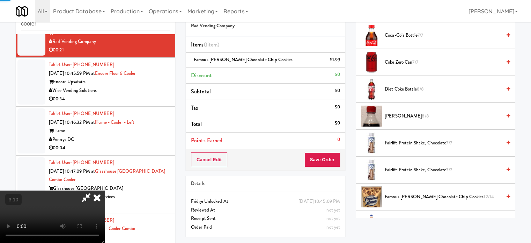
click at [105, 190] on video at bounding box center [52, 216] width 105 height 52
drag, startPoint x: 411, startPoint y: 145, endPoint x: 238, endPoint y: 174, distance: 175.4
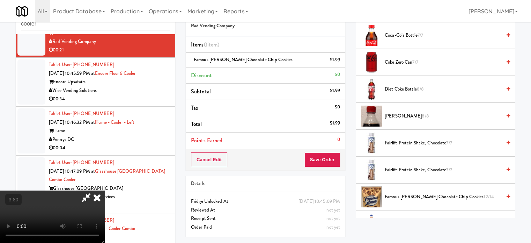
click at [410, 145] on span "Fairlife Protein Shake, Chocolate 7/7" at bounding box center [443, 143] width 117 height 9
click at [105, 190] on video at bounding box center [52, 216] width 105 height 52
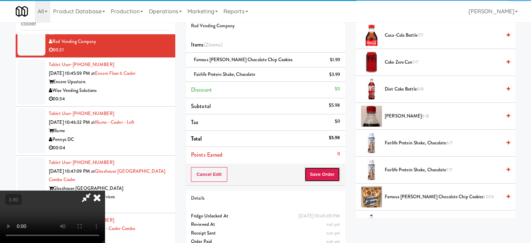
click at [331, 176] on button "Save Order" at bounding box center [323, 174] width 36 height 15
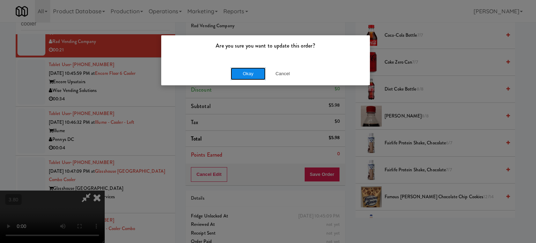
click at [239, 77] on button "Okay" at bounding box center [248, 73] width 35 height 13
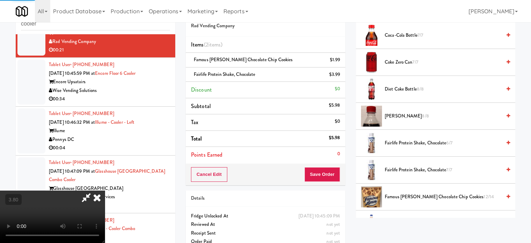
scroll to position [65, 0]
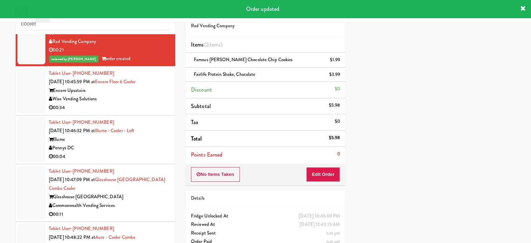
click at [143, 112] on div "00:34" at bounding box center [109, 107] width 121 height 9
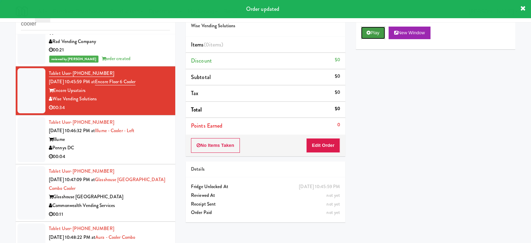
click at [376, 32] on button "Play" at bounding box center [373, 33] width 24 height 13
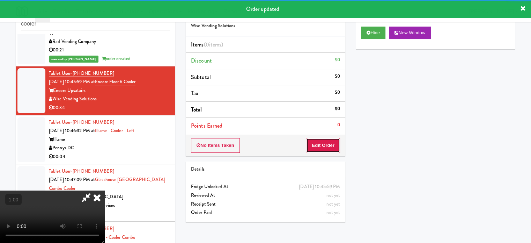
click at [330, 142] on button "Edit Order" at bounding box center [323, 145] width 34 height 15
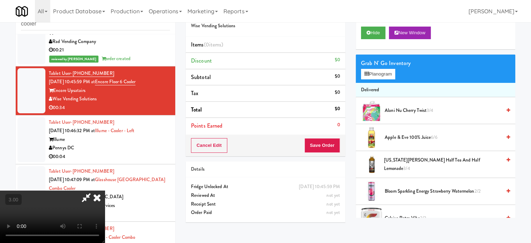
scroll to position [41, 0]
click at [105, 190] on video at bounding box center [52, 216] width 105 height 52
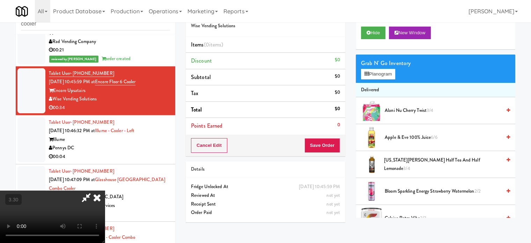
click at [105, 190] on video at bounding box center [52, 216] width 105 height 52
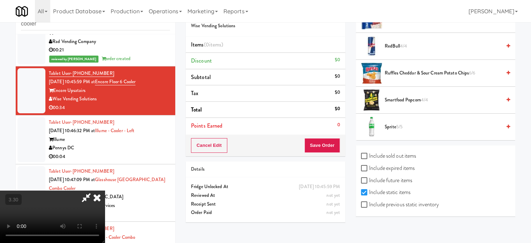
scroll to position [818, 0]
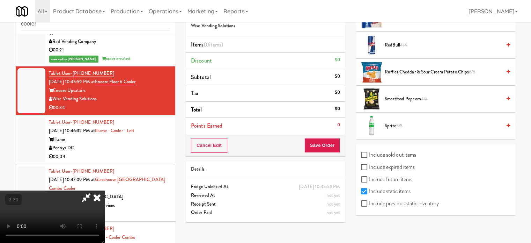
click at [105, 190] on video at bounding box center [52, 216] width 105 height 52
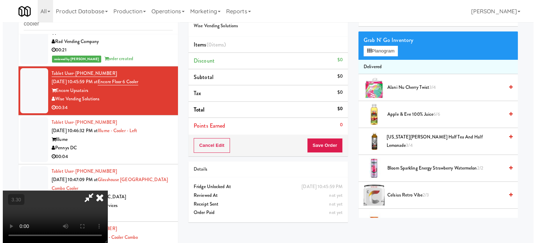
scroll to position [15, 0]
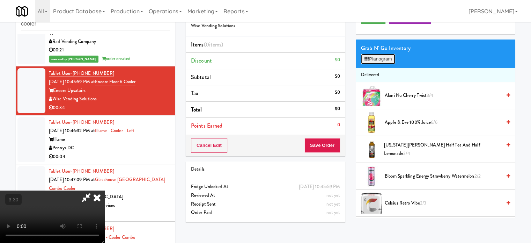
click at [383, 62] on button "Planogram" at bounding box center [378, 59] width 34 height 10
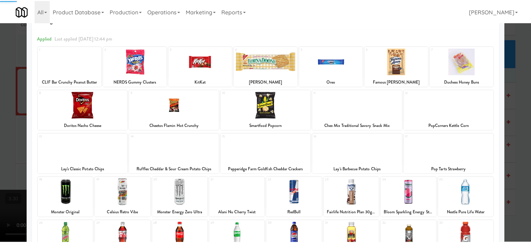
scroll to position [70, 0]
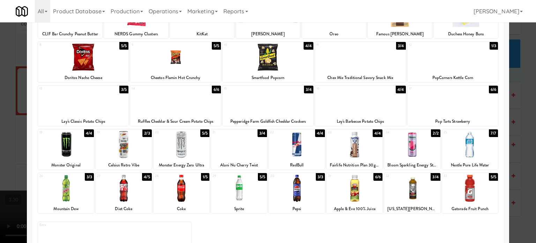
click at [242, 116] on div "15 3/4 Pepperidge Farm Goldfish Cheddar Crackers" at bounding box center [268, 106] width 91 height 40
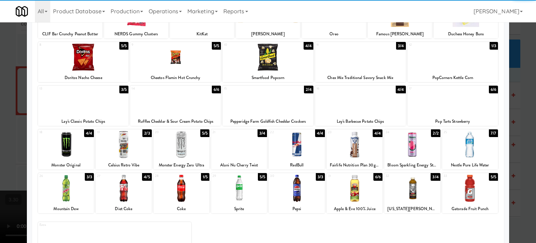
drag, startPoint x: 526, startPoint y: 122, endPoint x: 514, endPoint y: 126, distance: 12.8
click at [526, 123] on div at bounding box center [268, 121] width 536 height 243
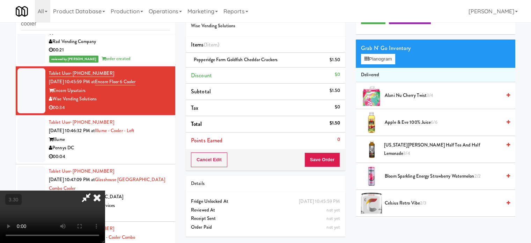
click at [105, 190] on video at bounding box center [52, 216] width 105 height 52
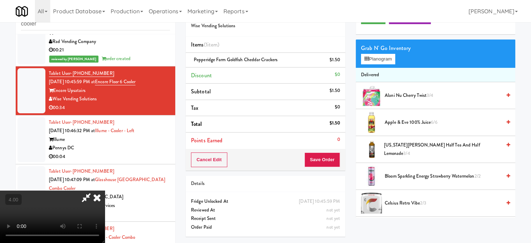
click at [105, 190] on video at bounding box center [52, 216] width 105 height 52
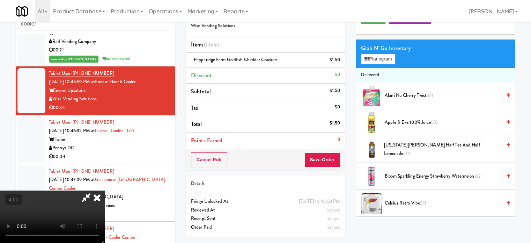
click at [105, 190] on video at bounding box center [52, 216] width 105 height 52
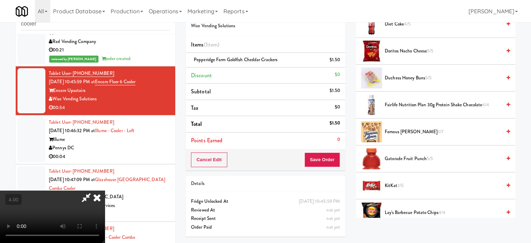
scroll to position [329, 0]
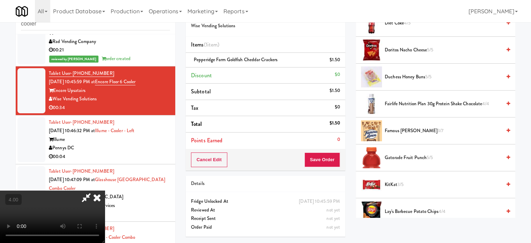
click at [403, 105] on span "Fairlife Nutrition Plan 30g Protein Shake Chocolate 4/4" at bounding box center [443, 104] width 117 height 9
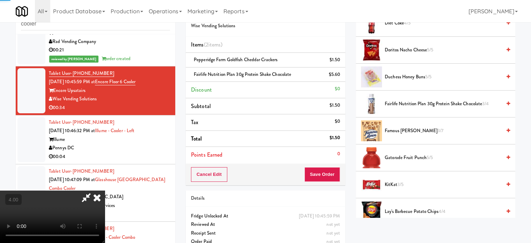
click at [105, 190] on video at bounding box center [52, 216] width 105 height 52
click at [331, 171] on button "Save Order" at bounding box center [323, 174] width 36 height 15
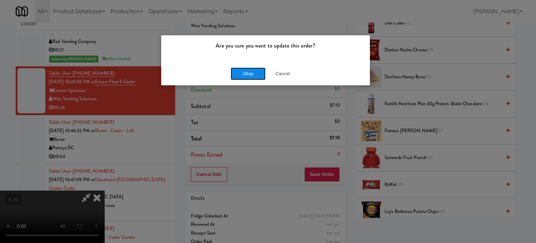
click at [251, 72] on button "Okay" at bounding box center [248, 73] width 35 height 13
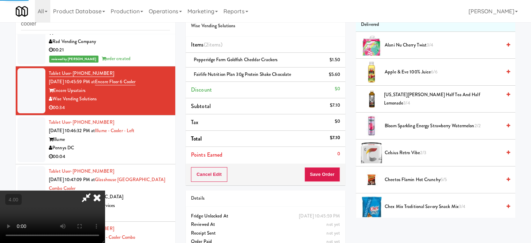
scroll to position [0, 0]
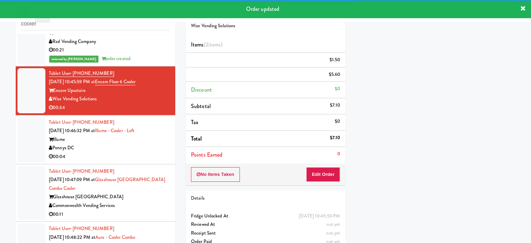
click at [152, 161] on div "00:04" at bounding box center [109, 156] width 121 height 9
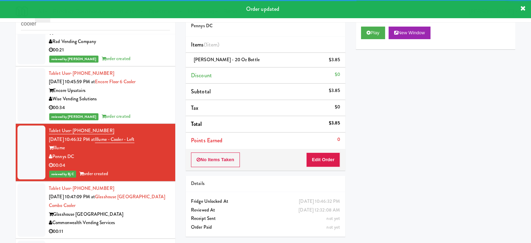
click at [148, 219] on div "Glasshouse [GEOGRAPHIC_DATA]" at bounding box center [109, 214] width 121 height 9
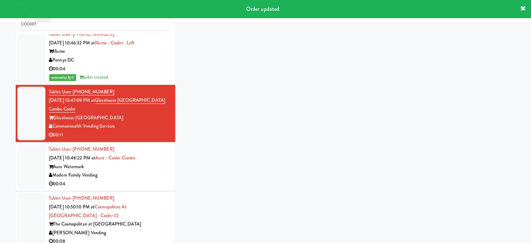
scroll to position [1475, 0]
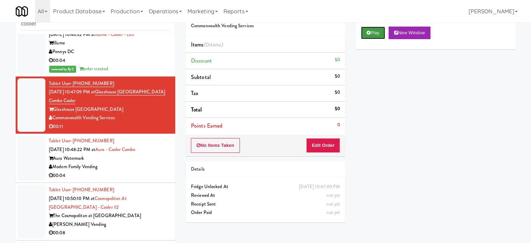
drag, startPoint x: 366, startPoint y: 35, endPoint x: 353, endPoint y: 75, distance: 42.1
click at [366, 36] on button "Play" at bounding box center [373, 33] width 24 height 13
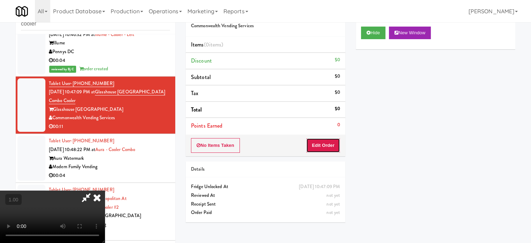
click at [336, 141] on button "Edit Order" at bounding box center [323, 145] width 34 height 15
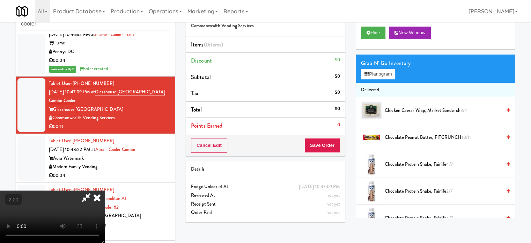
scroll to position [110, 0]
click at [105, 190] on video at bounding box center [52, 216] width 105 height 52
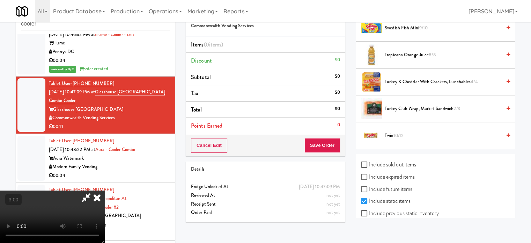
scroll to position [845, 0]
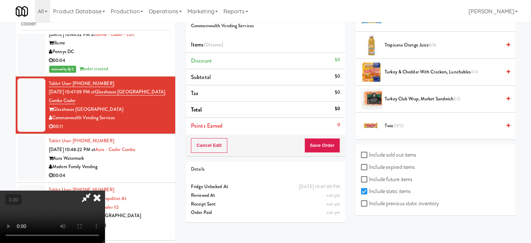
click at [408, 44] on span "Tropicana Orange Juice 8/8" at bounding box center [443, 45] width 117 height 9
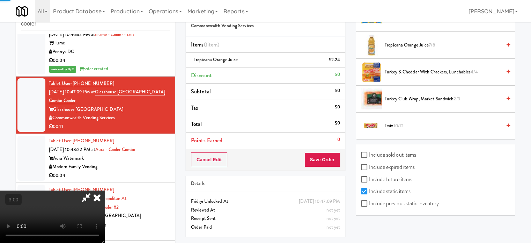
click at [105, 190] on video at bounding box center [52, 216] width 105 height 52
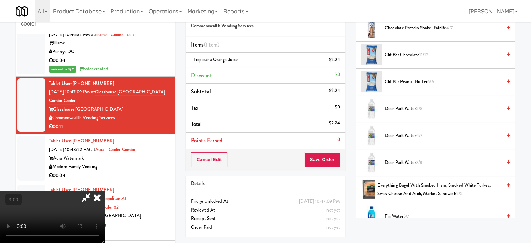
scroll to position [182, 0]
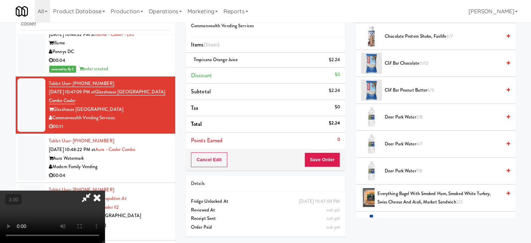
drag, startPoint x: 401, startPoint y: 145, endPoint x: 298, endPoint y: 159, distance: 104.0
click at [402, 145] on span "Deer Park Water 4/7" at bounding box center [443, 144] width 117 height 9
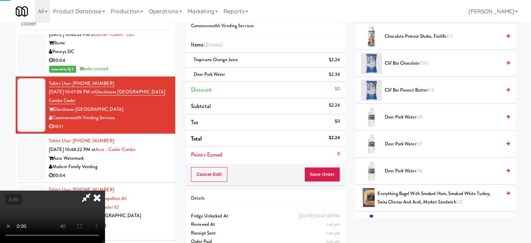
click at [105, 190] on video at bounding box center [52, 216] width 105 height 52
click at [326, 170] on button "Save Order" at bounding box center [323, 174] width 36 height 15
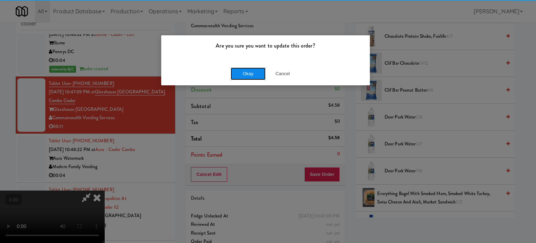
click at [254, 69] on button "Okay" at bounding box center [248, 73] width 35 height 13
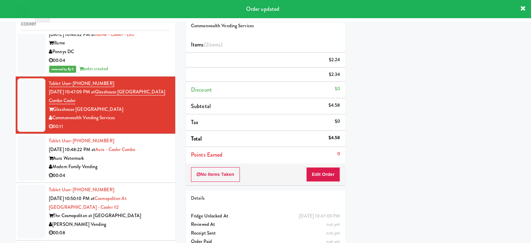
scroll to position [0, 0]
click at [156, 180] on div "00:04" at bounding box center [109, 175] width 121 height 9
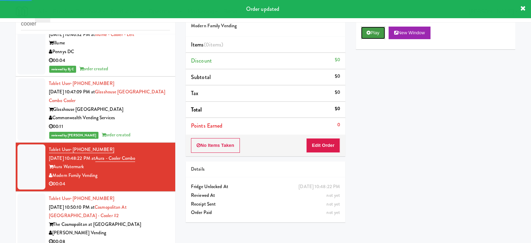
click at [380, 38] on button "Play" at bounding box center [373, 33] width 24 height 13
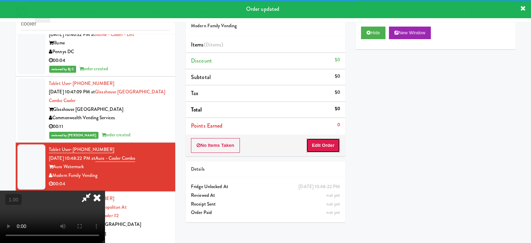
click at [337, 145] on button "Edit Order" at bounding box center [323, 145] width 34 height 15
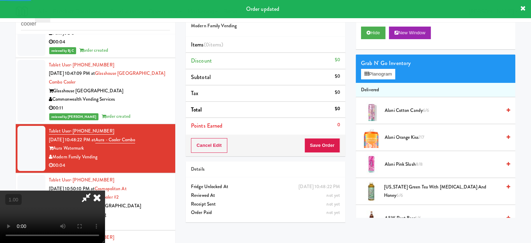
scroll to position [1545, 0]
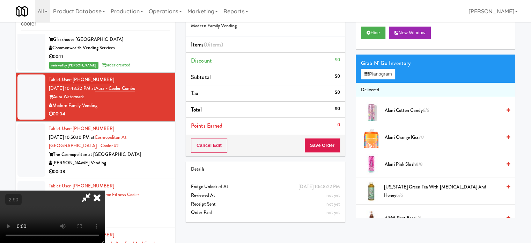
click at [105, 190] on video at bounding box center [52, 216] width 105 height 52
click at [378, 76] on button "Planogram" at bounding box center [378, 74] width 34 height 10
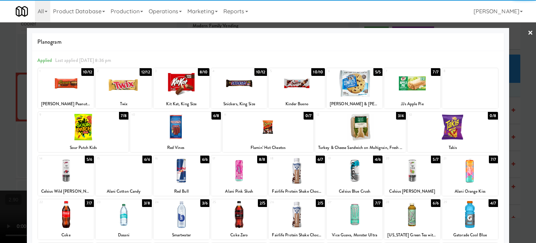
click at [251, 170] on div at bounding box center [239, 170] width 56 height 27
drag, startPoint x: 528, startPoint y: 115, endPoint x: 136, endPoint y: 174, distance: 396.0
click at [526, 116] on div at bounding box center [268, 121] width 536 height 243
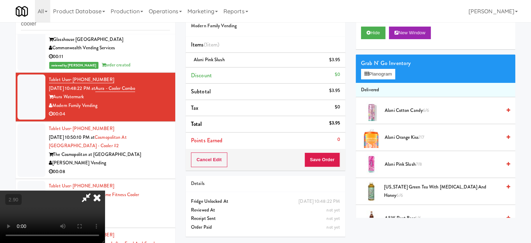
drag, startPoint x: 134, startPoint y: 173, endPoint x: 151, endPoint y: 170, distance: 17.7
click at [105, 190] on video at bounding box center [52, 216] width 105 height 52
click at [334, 159] on button "Save Order" at bounding box center [323, 159] width 36 height 15
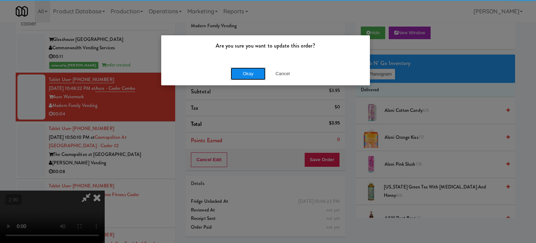
drag, startPoint x: 254, startPoint y: 77, endPoint x: 261, endPoint y: 70, distance: 9.6
click at [254, 77] on button "Okay" at bounding box center [248, 73] width 35 height 13
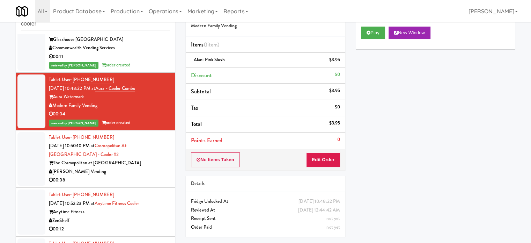
click at [155, 158] on div "Tablet User · (202) 322-7699 [DATE] 10:50:10 PM at Cosmopolitan at [GEOGRAPHIC_…" at bounding box center [109, 159] width 121 height 52
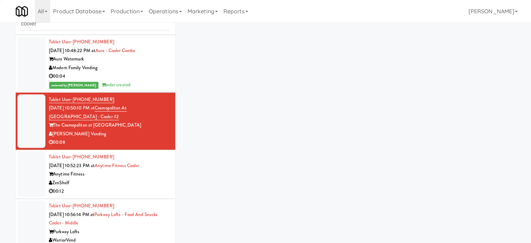
scroll to position [1615, 0]
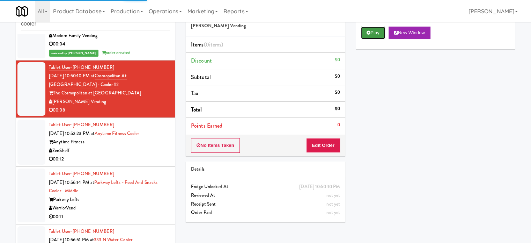
click at [378, 33] on button "Play" at bounding box center [373, 33] width 24 height 13
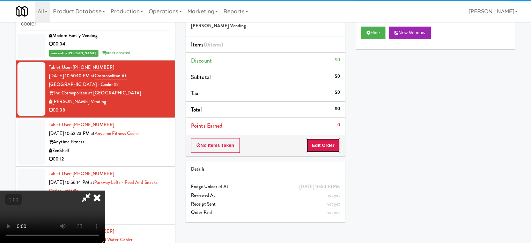
click at [330, 143] on button "Edit Order" at bounding box center [323, 145] width 34 height 15
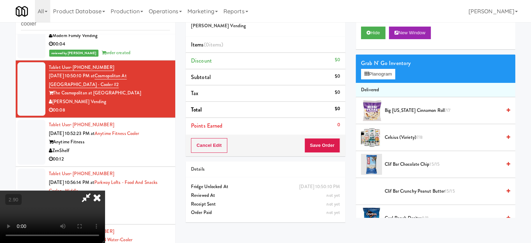
scroll to position [110, 0]
click at [105, 190] on video at bounding box center [52, 216] width 105 height 52
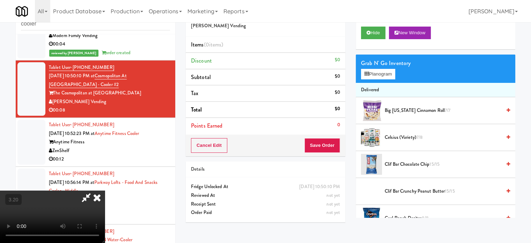
click at [105, 190] on video at bounding box center [52, 216] width 105 height 52
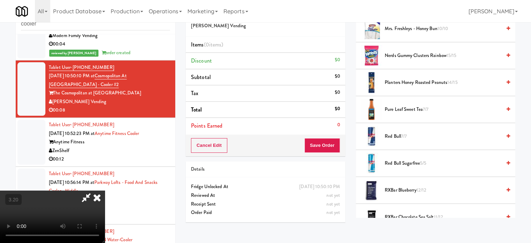
scroll to position [559, 0]
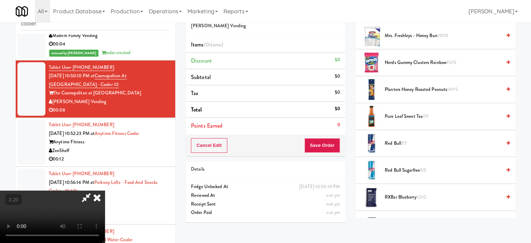
click at [397, 112] on span "Pure Leaf Sweet Tea 7/7" at bounding box center [443, 116] width 117 height 9
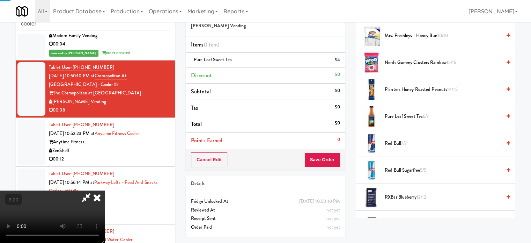
click at [105, 190] on video at bounding box center [52, 216] width 105 height 52
click at [327, 159] on button "Save Order" at bounding box center [323, 159] width 36 height 15
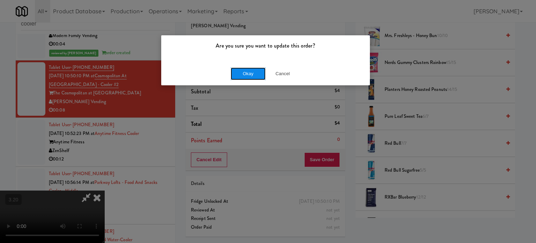
click at [252, 73] on button "Okay" at bounding box center [248, 73] width 35 height 13
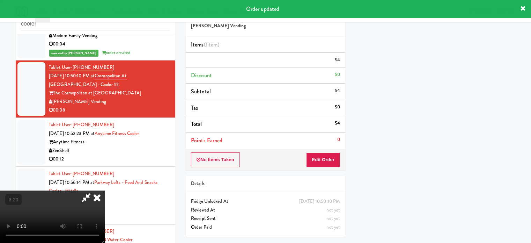
scroll to position [0, 0]
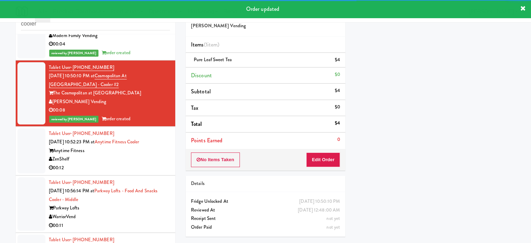
drag, startPoint x: 158, startPoint y: 170, endPoint x: 340, endPoint y: 181, distance: 182.6
click at [158, 170] on div "Tablet User · (541) 916-2464 [DATE] 10:52:23 PM at Anytime Fitness Cooler Anyti…" at bounding box center [109, 150] width 121 height 43
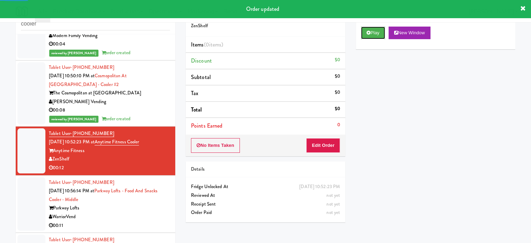
drag, startPoint x: 373, startPoint y: 30, endPoint x: 337, endPoint y: 104, distance: 82.3
click at [374, 30] on button "Play" at bounding box center [373, 33] width 24 height 13
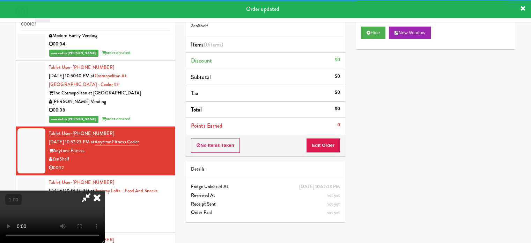
click at [317, 153] on div "No Items Taken Edit Order" at bounding box center [266, 145] width 160 height 22
click at [313, 148] on button "Edit Order" at bounding box center [323, 145] width 34 height 15
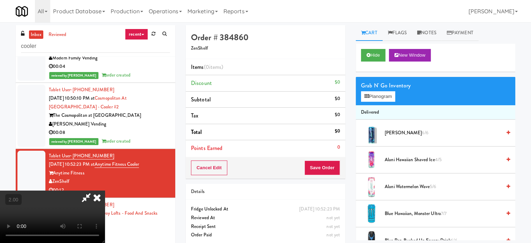
scroll to position [110, 0]
click at [105, 190] on video at bounding box center [52, 216] width 105 height 52
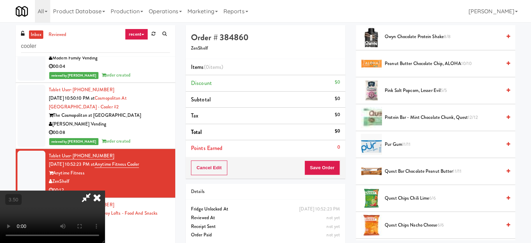
scroll to position [664, 0]
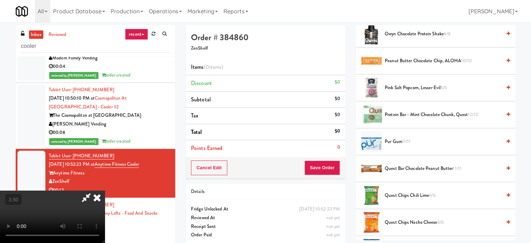
click at [416, 140] on span "Pur Gum 11/11" at bounding box center [443, 141] width 117 height 9
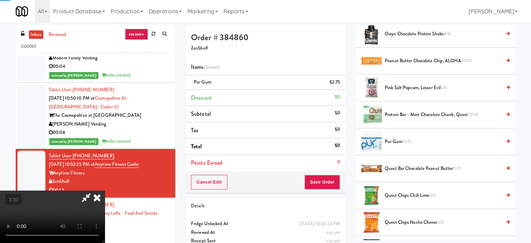
click at [105, 190] on video at bounding box center [52, 216] width 105 height 52
click at [330, 182] on button "Save Order" at bounding box center [323, 182] width 36 height 15
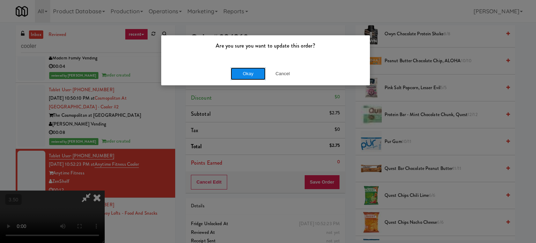
click at [248, 76] on button "Okay" at bounding box center [248, 73] width 35 height 13
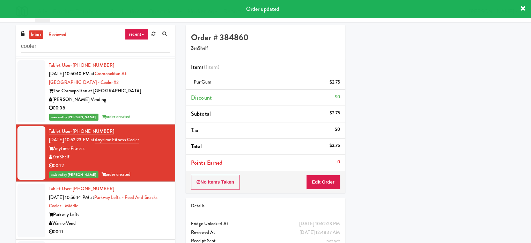
scroll to position [1720, 0]
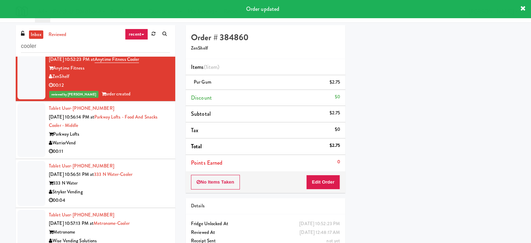
click at [145, 155] on div "00:11" at bounding box center [109, 151] width 121 height 9
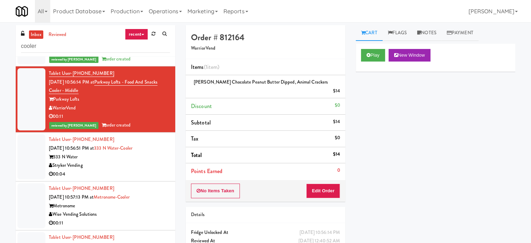
click at [155, 170] on div "Stryker Vending" at bounding box center [109, 165] width 121 height 9
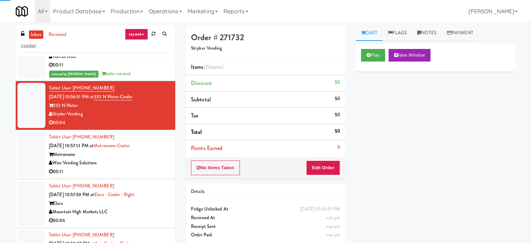
scroll to position [1825, 0]
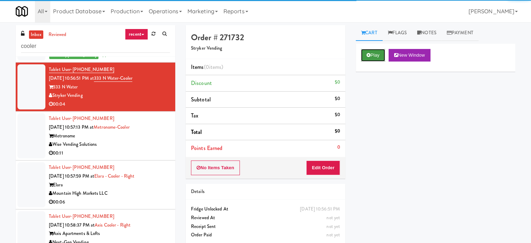
click at [371, 54] on button "Play" at bounding box center [373, 55] width 24 height 13
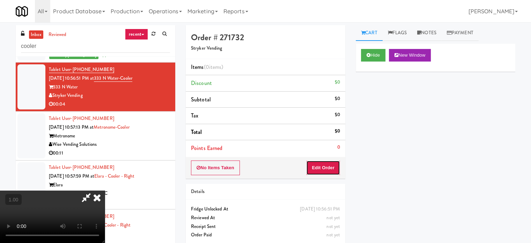
click at [329, 168] on button "Edit Order" at bounding box center [323, 167] width 34 height 15
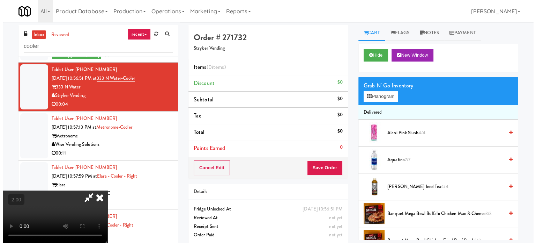
scroll to position [75, 0]
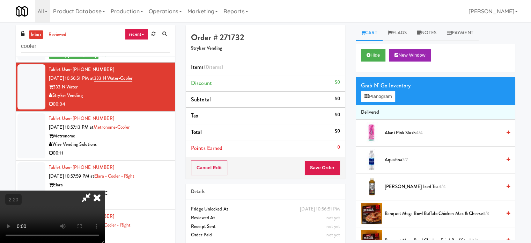
click at [105, 190] on video at bounding box center [52, 216] width 105 height 52
click at [380, 92] on button "Planogram" at bounding box center [378, 96] width 34 height 10
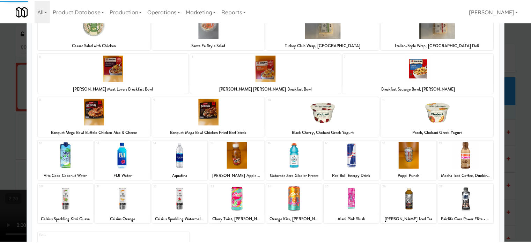
scroll to position [100, 0]
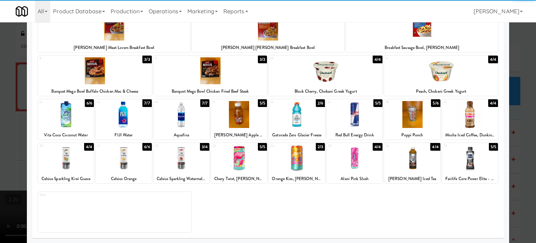
click at [407, 116] on div at bounding box center [413, 114] width 56 height 27
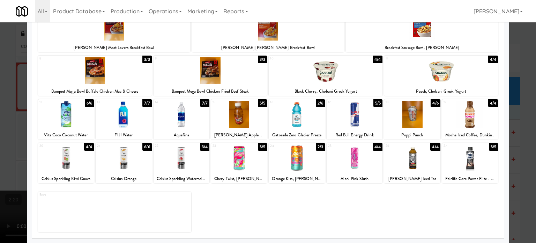
drag, startPoint x: 518, startPoint y: 108, endPoint x: 429, endPoint y: 119, distance: 89.7
click at [517, 109] on div at bounding box center [268, 121] width 536 height 243
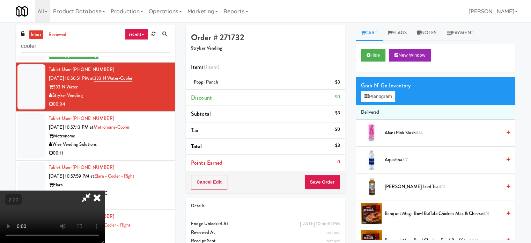
click at [105, 190] on video at bounding box center [52, 216] width 105 height 52
click at [336, 185] on button "Save Order" at bounding box center [323, 182] width 36 height 15
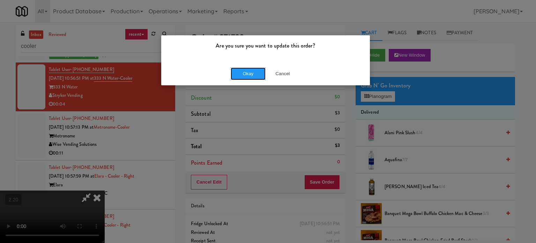
drag, startPoint x: 260, startPoint y: 76, endPoint x: 429, endPoint y: 7, distance: 182.5
click at [265, 75] on button "Okay" at bounding box center [248, 73] width 35 height 13
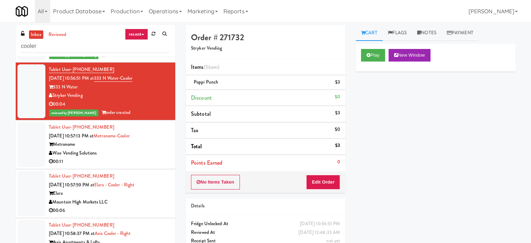
click at [143, 149] on div "Metronome" at bounding box center [109, 144] width 121 height 9
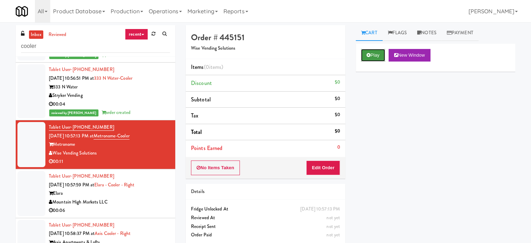
click at [369, 56] on icon at bounding box center [369, 55] width 4 height 5
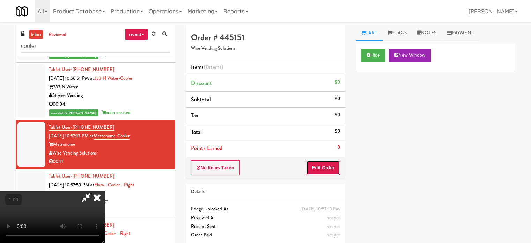
click at [327, 160] on button "Edit Order" at bounding box center [323, 167] width 34 height 15
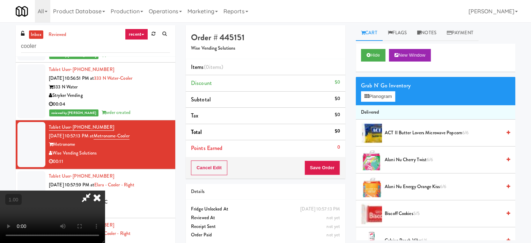
drag, startPoint x: 156, startPoint y: 113, endPoint x: 151, endPoint y: 129, distance: 16.6
click at [155, 109] on div "00:04" at bounding box center [109, 104] width 121 height 9
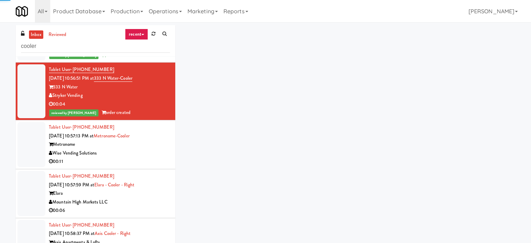
click at [154, 147] on div "Metronome" at bounding box center [109, 144] width 121 height 9
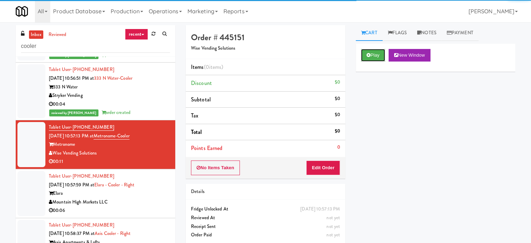
click at [379, 56] on button "Play" at bounding box center [373, 55] width 24 height 13
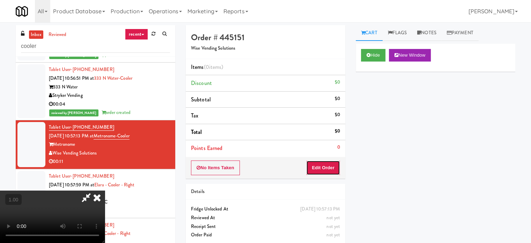
click at [318, 164] on button "Edit Order" at bounding box center [323, 167] width 34 height 15
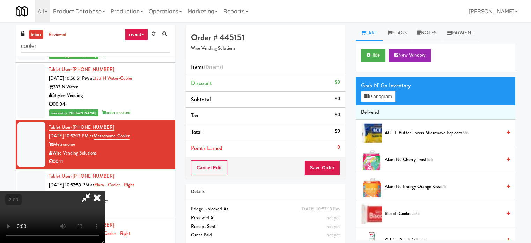
scroll to position [70, 0]
click at [105, 190] on video at bounding box center [52, 216] width 105 height 52
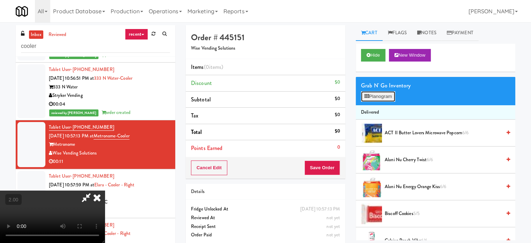
click at [366, 96] on icon at bounding box center [367, 96] width 5 height 5
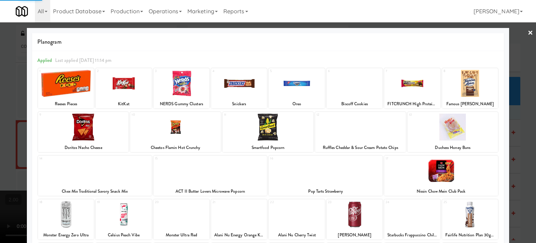
click at [438, 133] on div at bounding box center [453, 127] width 91 height 27
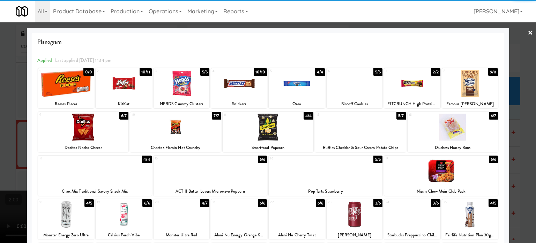
click at [470, 132] on div at bounding box center [453, 127] width 91 height 27
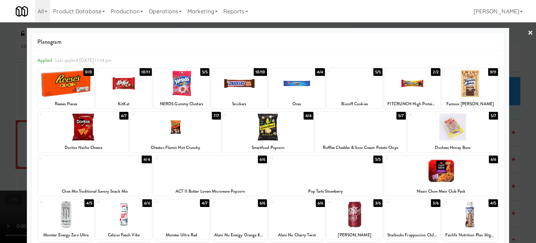
click at [513, 110] on div at bounding box center [268, 121] width 536 height 243
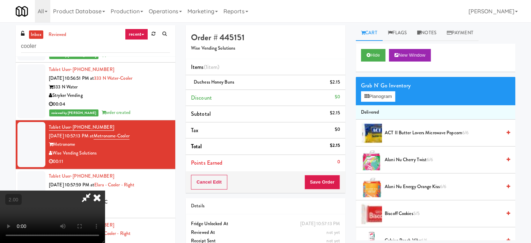
click at [105, 190] on video at bounding box center [52, 216] width 105 height 52
click at [330, 181] on button "Save Order" at bounding box center [323, 182] width 36 height 15
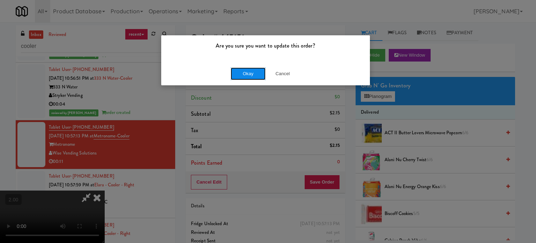
click at [242, 67] on button "Okay" at bounding box center [248, 73] width 35 height 13
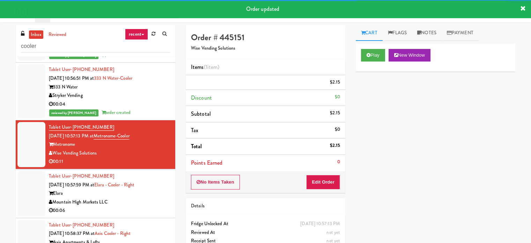
scroll to position [0, 0]
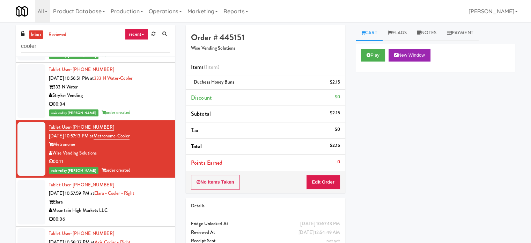
click at [154, 206] on div "Elara" at bounding box center [109, 202] width 121 height 9
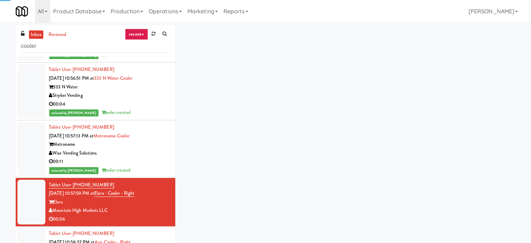
scroll to position [1929, 0]
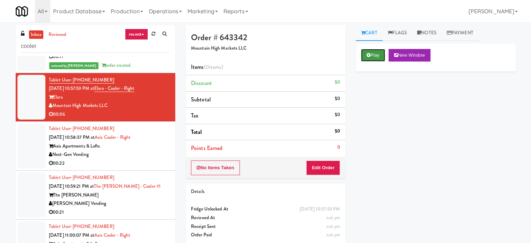
click at [370, 54] on icon at bounding box center [369, 55] width 4 height 5
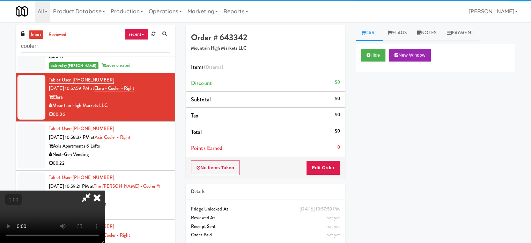
drag, startPoint x: 337, startPoint y: 165, endPoint x: 333, endPoint y: 167, distance: 4.4
click at [333, 167] on div "No Items Taken Edit Order" at bounding box center [266, 168] width 160 height 22
click at [333, 167] on button "Edit Order" at bounding box center [323, 167] width 34 height 15
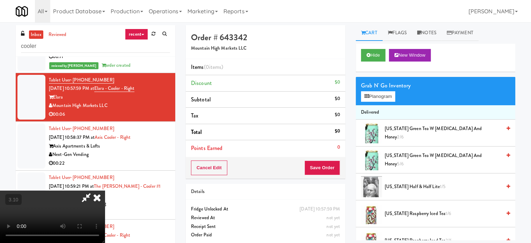
click at [105, 190] on video at bounding box center [52, 216] width 105 height 52
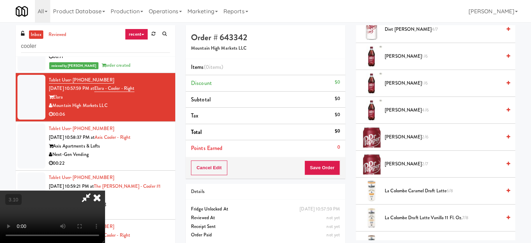
scroll to position [489, 0]
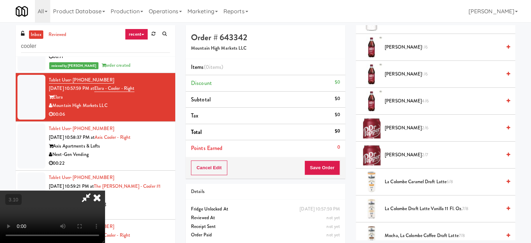
drag, startPoint x: 405, startPoint y: 155, endPoint x: 70, endPoint y: 144, distance: 334.8
click at [404, 155] on span "[PERSON_NAME] 2/7" at bounding box center [443, 155] width 117 height 9
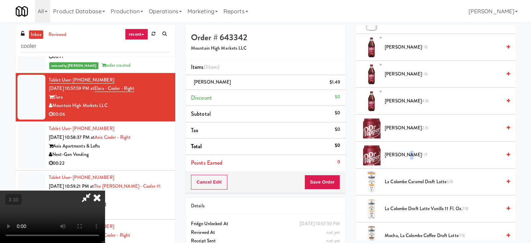
drag, startPoint x: 61, startPoint y: 144, endPoint x: 99, endPoint y: 145, distance: 38.4
click at [71, 190] on video at bounding box center [52, 216] width 105 height 52
click at [320, 177] on button "Save Order" at bounding box center [323, 182] width 36 height 15
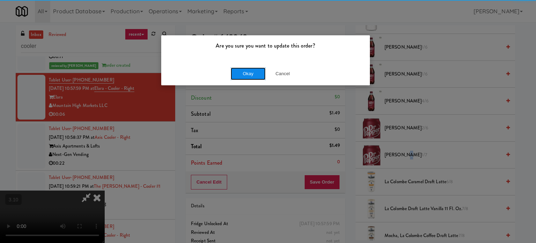
click at [255, 75] on button "Okay" at bounding box center [248, 73] width 35 height 13
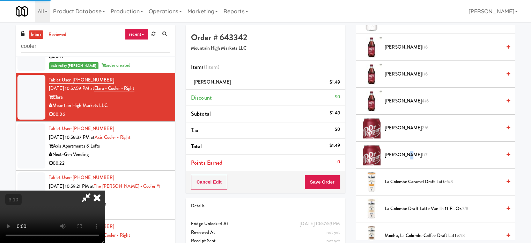
scroll to position [65, 0]
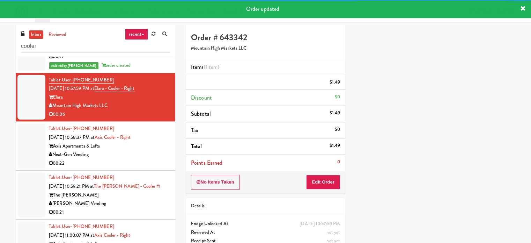
drag, startPoint x: 154, startPoint y: 169, endPoint x: 352, endPoint y: 163, distance: 198.5
click at [156, 168] on div "00:22" at bounding box center [109, 163] width 121 height 9
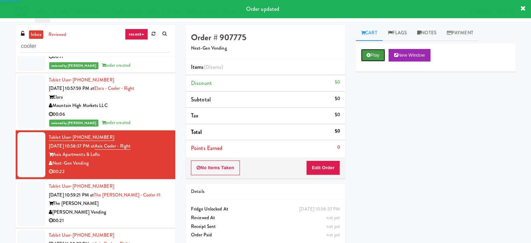
drag, startPoint x: 379, startPoint y: 59, endPoint x: 377, endPoint y: 70, distance: 10.8
click at [379, 60] on button "Play" at bounding box center [373, 55] width 24 height 13
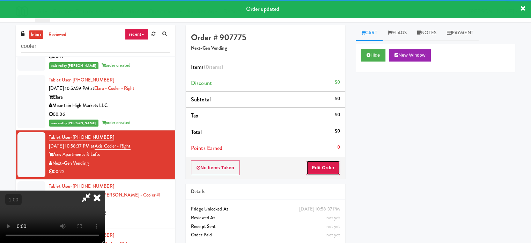
drag, startPoint x: 330, startPoint y: 161, endPoint x: 242, endPoint y: 152, distance: 88.2
click at [329, 161] on button "Edit Order" at bounding box center [323, 167] width 34 height 15
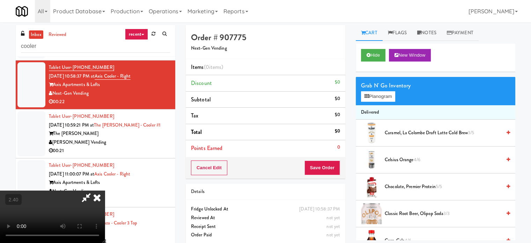
scroll to position [110, 0]
click at [105, 190] on video at bounding box center [52, 216] width 105 height 52
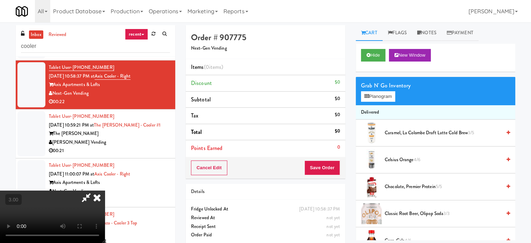
click at [105, 190] on video at bounding box center [52, 216] width 105 height 52
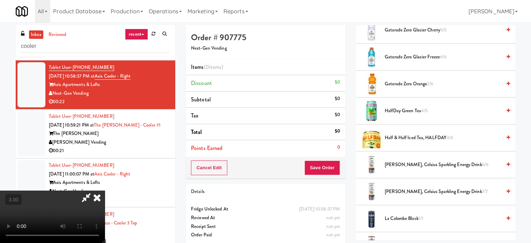
scroll to position [454, 0]
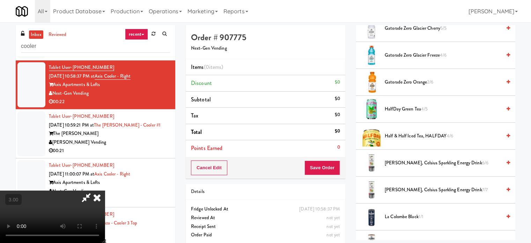
click at [401, 111] on span "HalfDay Green Tea 4/5" at bounding box center [443, 109] width 117 height 9
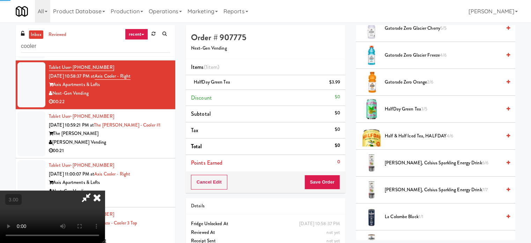
click at [105, 190] on video at bounding box center [52, 216] width 105 height 52
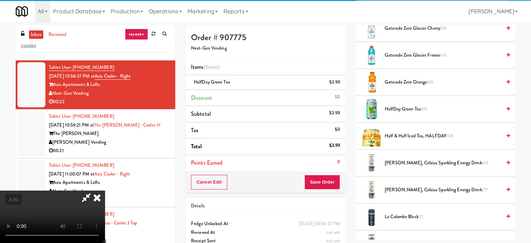
click at [105, 190] on video at bounding box center [52, 216] width 105 height 52
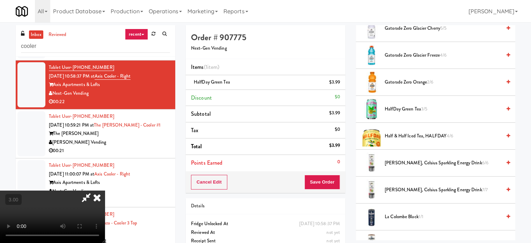
click at [105, 190] on video at bounding box center [52, 216] width 105 height 52
click at [402, 52] on span "Gatorade Zero Glacier Freeze 4/6" at bounding box center [443, 55] width 117 height 9
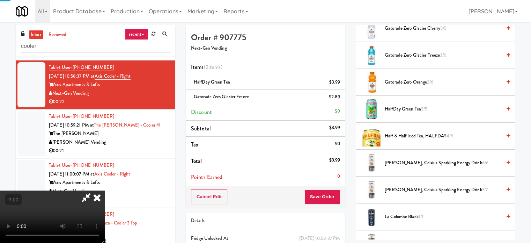
click at [105, 190] on video at bounding box center [52, 216] width 105 height 52
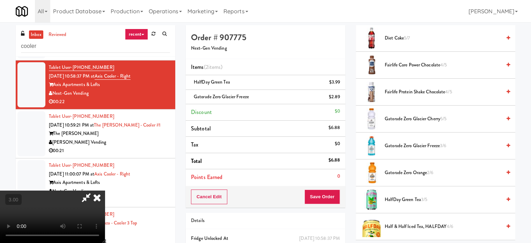
scroll to position [349, 0]
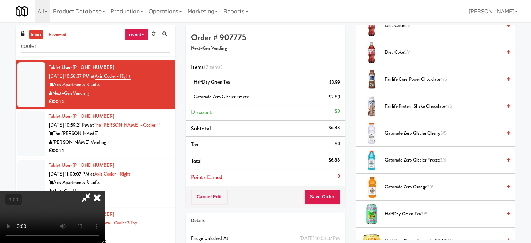
click at [400, 107] on span "Fairlife Protein Shake Chocolate 4/5" at bounding box center [443, 106] width 117 height 9
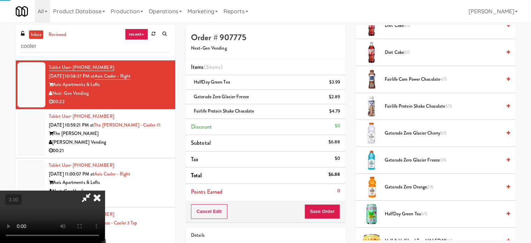
drag, startPoint x: 176, startPoint y: 145, endPoint x: 251, endPoint y: 168, distance: 79.1
click at [105, 190] on video at bounding box center [52, 216] width 105 height 52
click at [105, 192] on video at bounding box center [52, 216] width 105 height 52
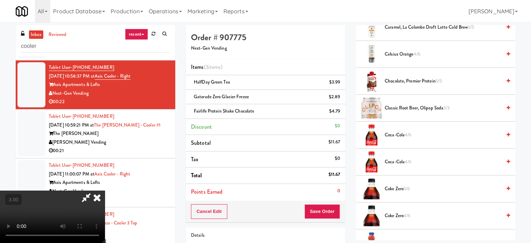
scroll to position [105, 0]
click at [404, 134] on span "Coca-Cola 4/6" at bounding box center [443, 135] width 117 height 9
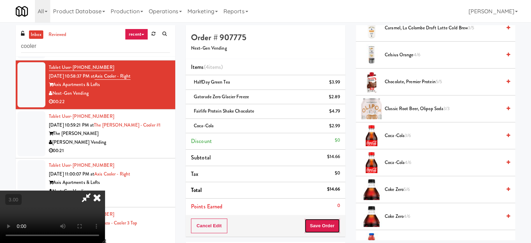
click at [337, 225] on button "Save Order" at bounding box center [323, 225] width 36 height 15
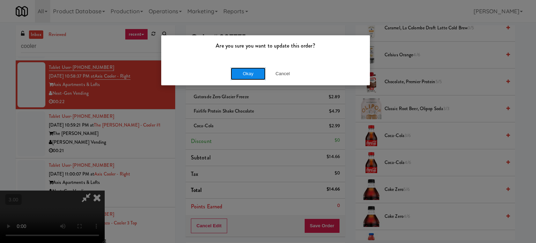
click at [244, 73] on button "Okay" at bounding box center [248, 73] width 35 height 13
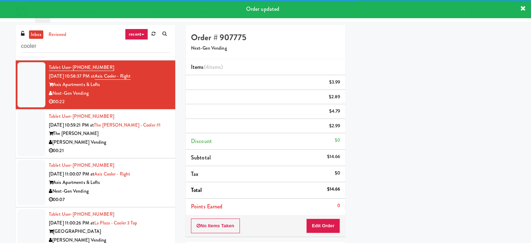
scroll to position [0, 0]
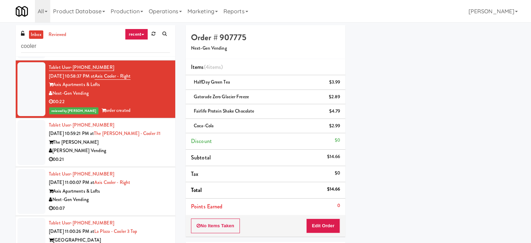
drag, startPoint x: 159, startPoint y: 161, endPoint x: 162, endPoint y: 167, distance: 7.2
click at [159, 155] on div "[PERSON_NAME] Vending" at bounding box center [109, 150] width 121 height 9
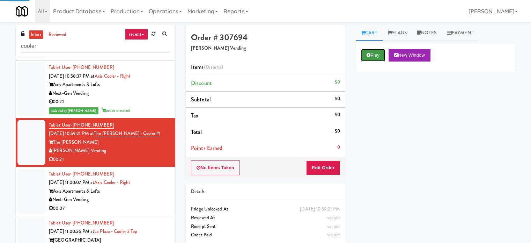
click at [376, 51] on button "Play" at bounding box center [373, 55] width 24 height 13
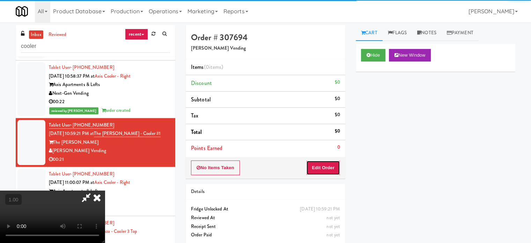
click at [334, 162] on button "Edit Order" at bounding box center [323, 167] width 34 height 15
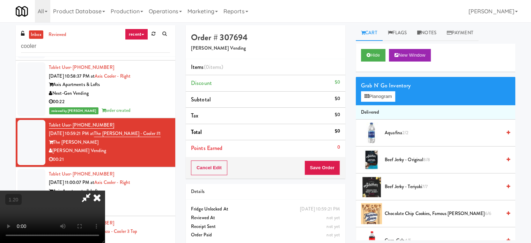
scroll to position [110, 0]
click at [105, 190] on video at bounding box center [52, 216] width 105 height 52
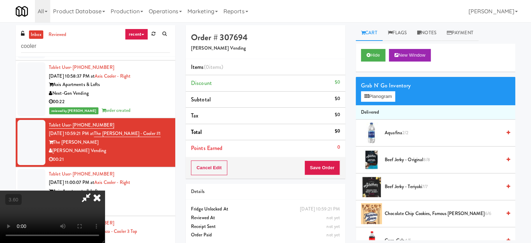
click at [105, 190] on video at bounding box center [52, 216] width 105 height 52
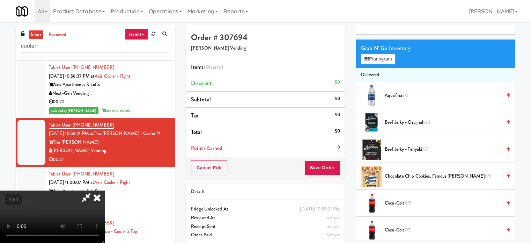
scroll to position [210, 0]
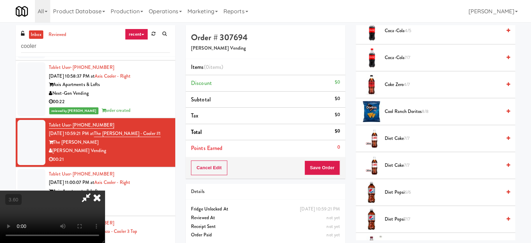
click at [394, 57] on span "Coca-Cola 7/7" at bounding box center [443, 57] width 117 height 9
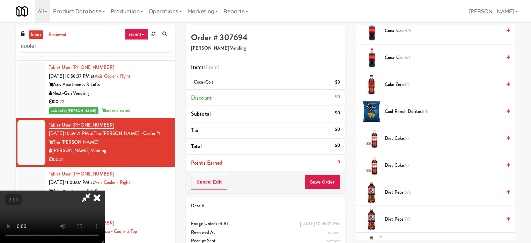
click at [105, 190] on video at bounding box center [52, 216] width 105 height 52
click at [328, 180] on button "Save Order" at bounding box center [323, 182] width 36 height 15
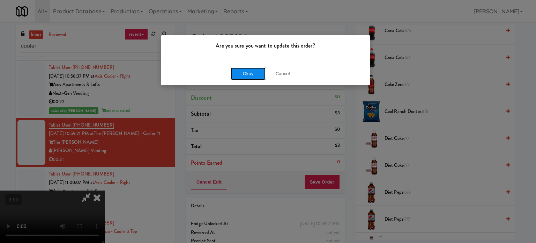
click at [245, 74] on button "Okay" at bounding box center [248, 73] width 35 height 13
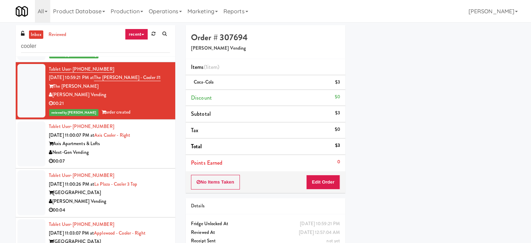
scroll to position [2069, 0]
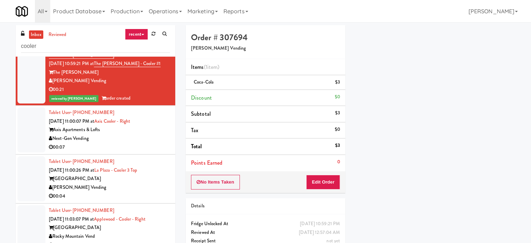
click at [149, 134] on div "Axis Apartments & Lofts" at bounding box center [109, 129] width 121 height 9
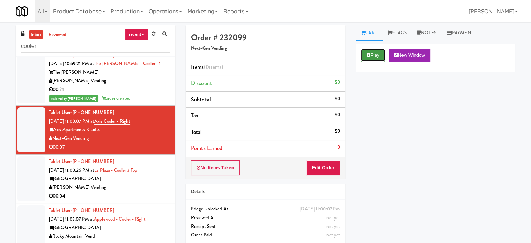
click at [375, 53] on button "Play" at bounding box center [373, 55] width 24 height 13
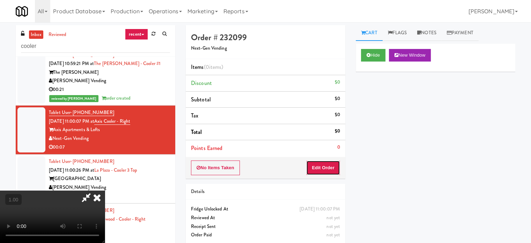
click at [321, 163] on button "Edit Order" at bounding box center [323, 167] width 34 height 15
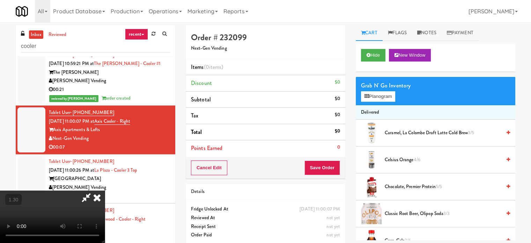
scroll to position [41, 0]
click at [105, 190] on video at bounding box center [52, 216] width 105 height 52
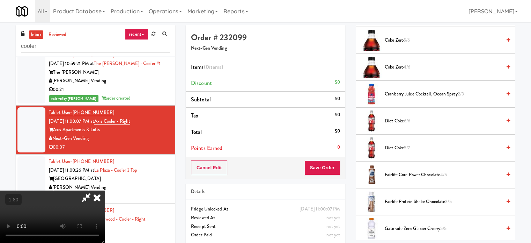
scroll to position [279, 0]
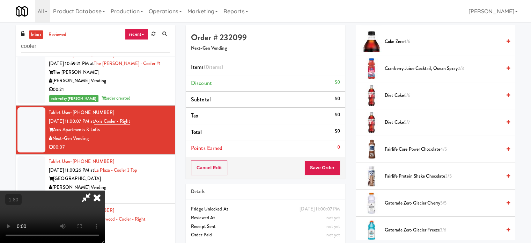
click at [395, 119] on span "Diet Coke 5/7" at bounding box center [443, 122] width 117 height 9
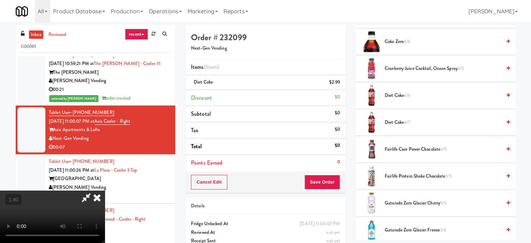
click at [105, 190] on video at bounding box center [52, 216] width 105 height 52
click at [386, 118] on span "Diet Coke 4/7" at bounding box center [443, 122] width 117 height 9
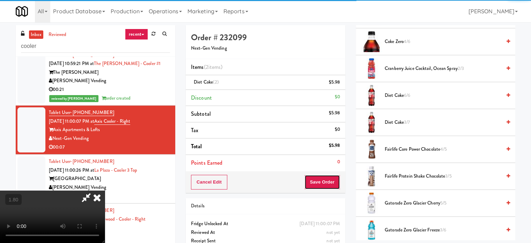
click at [329, 185] on button "Save Order" at bounding box center [323, 182] width 36 height 15
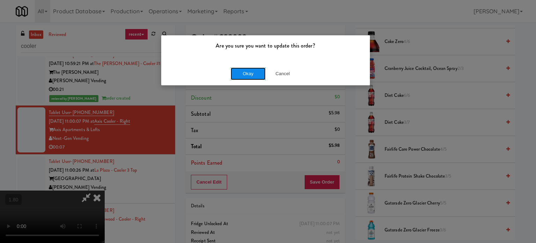
click at [245, 68] on button "Okay" at bounding box center [248, 73] width 35 height 13
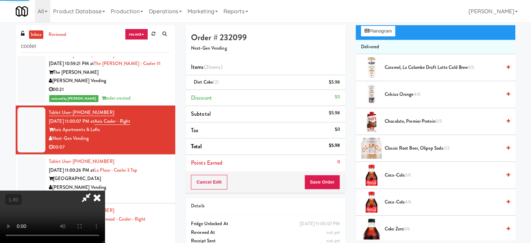
scroll to position [0, 0]
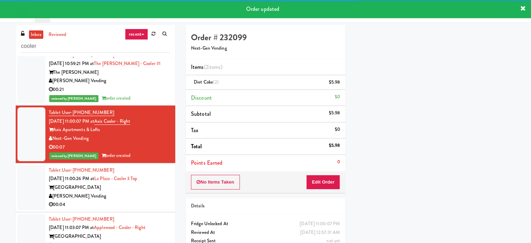
drag, startPoint x: 167, startPoint y: 198, endPoint x: 177, endPoint y: 196, distance: 10.3
click at [167, 198] on li "Tablet User · (707) 673-3830 [DATE] 11:00:26 PM at [GEOGRAPHIC_DATA] - Cooler 3…" at bounding box center [96, 187] width 160 height 49
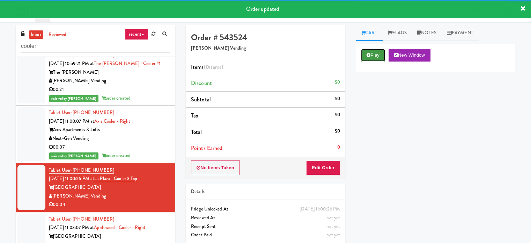
click at [381, 58] on button "Play" at bounding box center [373, 55] width 24 height 13
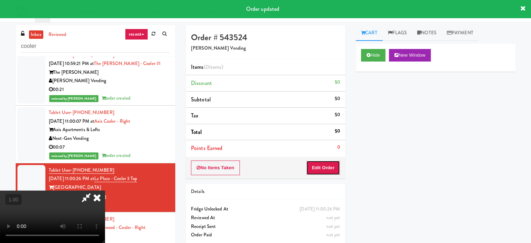
click at [326, 167] on button "Edit Order" at bounding box center [323, 167] width 34 height 15
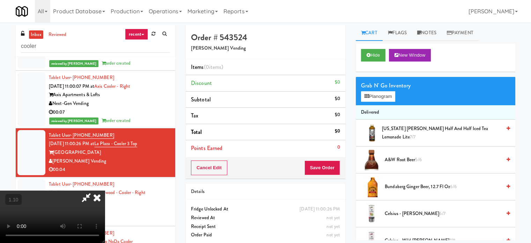
scroll to position [6, 0]
click at [105, 190] on video at bounding box center [52, 216] width 105 height 52
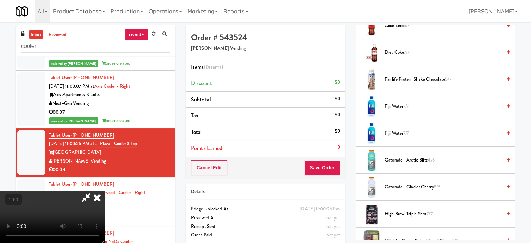
scroll to position [210, 0]
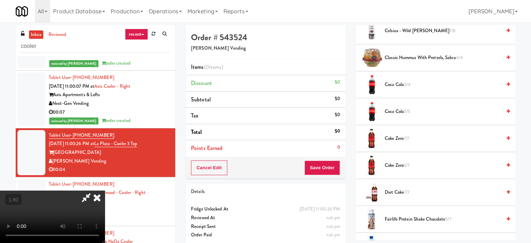
drag, startPoint x: 397, startPoint y: 56, endPoint x: 211, endPoint y: 145, distance: 206.5
click at [396, 57] on span "Classic Hummus with Pretzels, Sabra 4/4" at bounding box center [443, 57] width 117 height 9
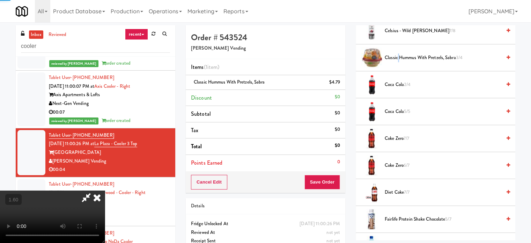
click at [105, 190] on video at bounding box center [52, 216] width 105 height 52
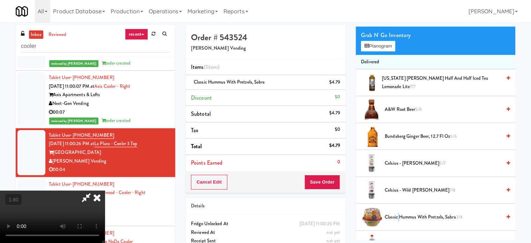
scroll to position [35, 0]
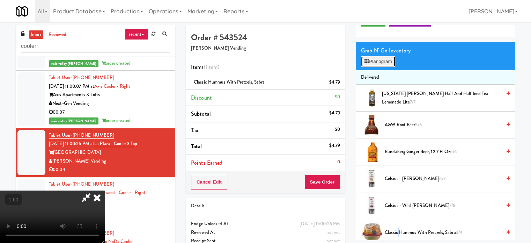
click at [383, 66] on button "Planogram" at bounding box center [378, 61] width 34 height 10
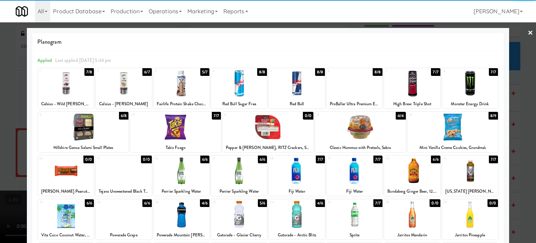
click at [512, 108] on div at bounding box center [268, 121] width 536 height 243
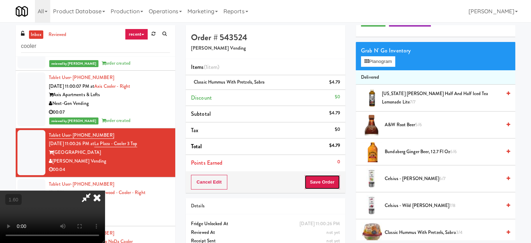
click at [336, 175] on button "Save Order" at bounding box center [323, 182] width 36 height 15
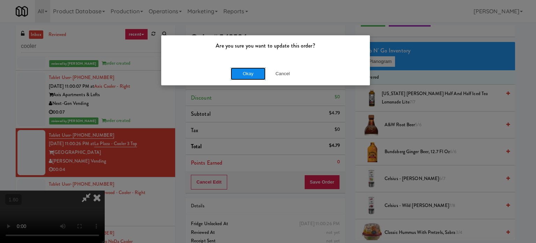
click at [258, 79] on button "Okay" at bounding box center [248, 73] width 35 height 13
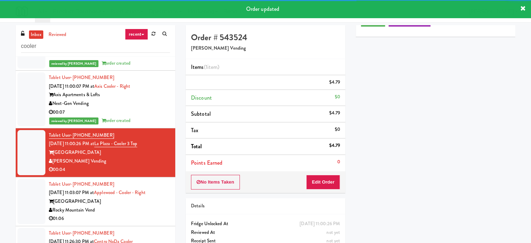
click at [149, 206] on div "[GEOGRAPHIC_DATA]" at bounding box center [109, 201] width 121 height 9
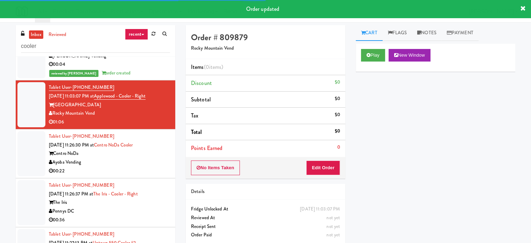
scroll to position [2209, 0]
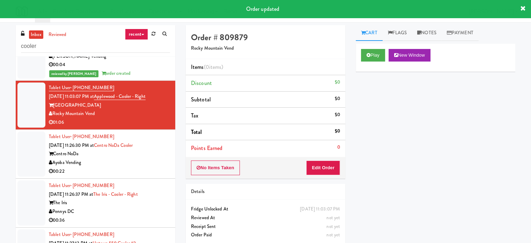
click at [373, 47] on div "Play New Window" at bounding box center [436, 58] width 160 height 28
click at [372, 50] on button "Play" at bounding box center [373, 55] width 24 height 13
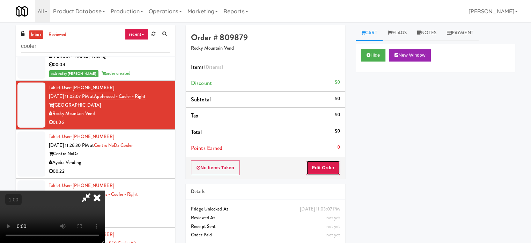
click at [331, 160] on button "Edit Order" at bounding box center [323, 167] width 34 height 15
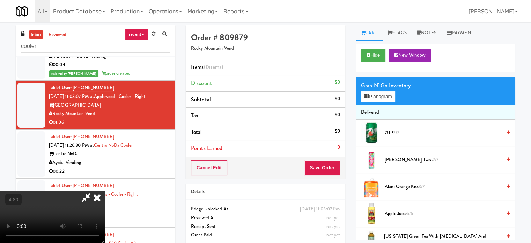
click at [105, 190] on video at bounding box center [52, 216] width 105 height 52
click at [393, 209] on span "Apple Juice 5/6" at bounding box center [443, 213] width 117 height 9
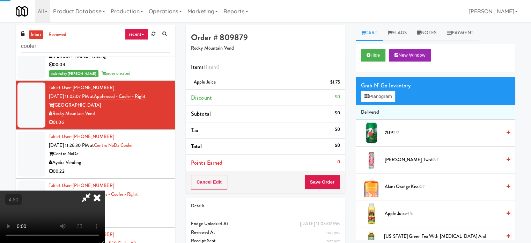
drag, startPoint x: 161, startPoint y: 196, endPoint x: 166, endPoint y: 199, distance: 6.2
click at [105, 196] on video at bounding box center [52, 216] width 105 height 52
click at [105, 197] on video at bounding box center [52, 216] width 105 height 52
click at [392, 208] on li "Apple Juice 4/6" at bounding box center [436, 213] width 160 height 27
click at [394, 211] on span "Apple Juice 4/6" at bounding box center [443, 213] width 117 height 9
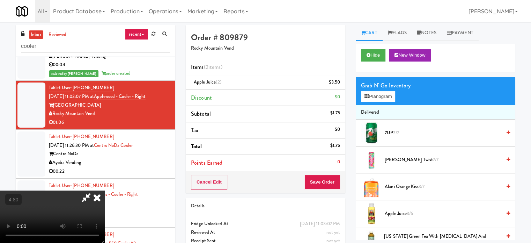
click at [105, 191] on video at bounding box center [52, 216] width 105 height 52
click at [105, 195] on video at bounding box center [52, 216] width 105 height 52
click at [105, 193] on video at bounding box center [52, 216] width 105 height 52
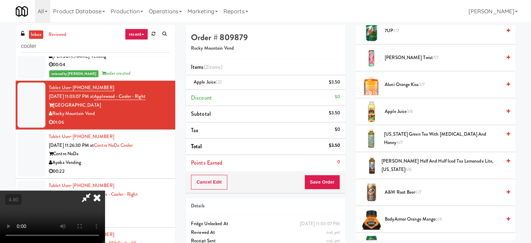
scroll to position [175, 0]
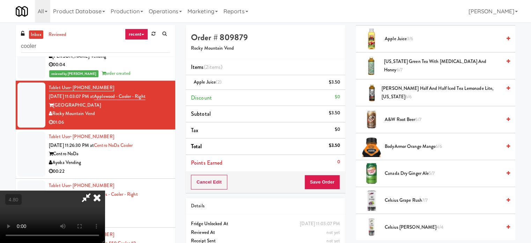
drag, startPoint x: 393, startPoint y: 174, endPoint x: 146, endPoint y: 187, distance: 247.0
click at [392, 174] on span "Canada Dry Ginger Ale 5/7" at bounding box center [443, 173] width 117 height 9
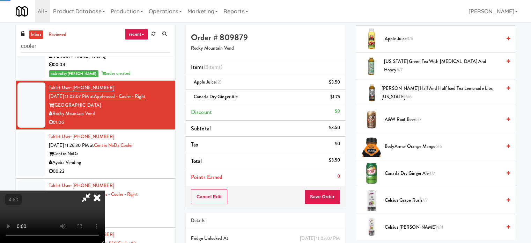
drag, startPoint x: 146, startPoint y: 187, endPoint x: 292, endPoint y: 200, distance: 146.6
click at [105, 190] on video at bounding box center [52, 216] width 105 height 52
click at [323, 195] on button "Save Order" at bounding box center [323, 196] width 36 height 15
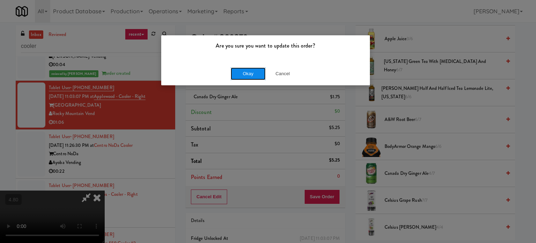
click at [242, 75] on button "Okay" at bounding box center [248, 73] width 35 height 13
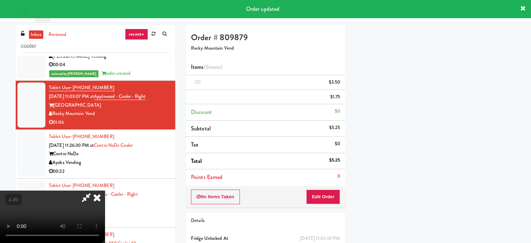
scroll to position [65, 0]
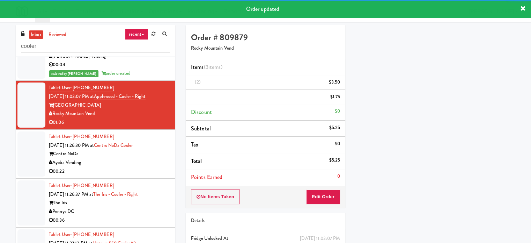
click at [136, 167] on div "Ayoba Vending" at bounding box center [109, 162] width 121 height 9
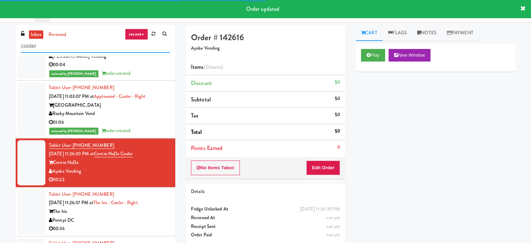
click at [130, 47] on input "cooler" at bounding box center [95, 46] width 149 height 13
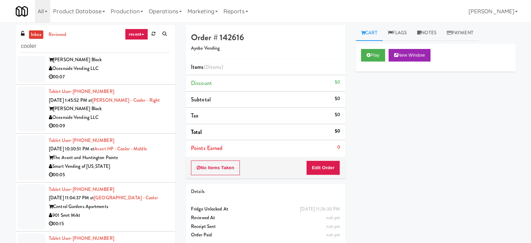
click at [148, 180] on li "Tablet User · (757) 869-1991 [DATE] 10:30:51 PM at Avant HP - Cooler - Middle T…" at bounding box center [96, 157] width 160 height 49
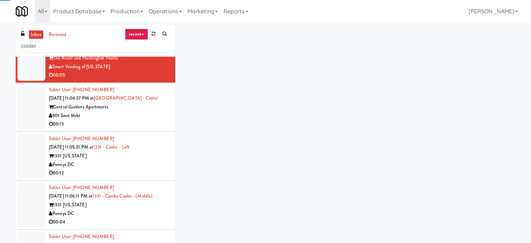
scroll to position [175, 0]
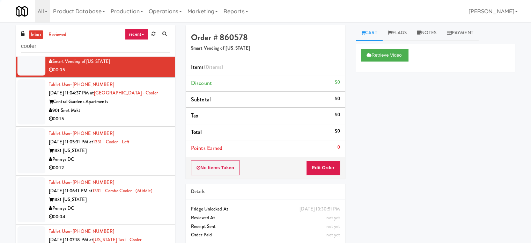
click at [121, 106] on div "901 Smrt Mrkt" at bounding box center [109, 110] width 121 height 9
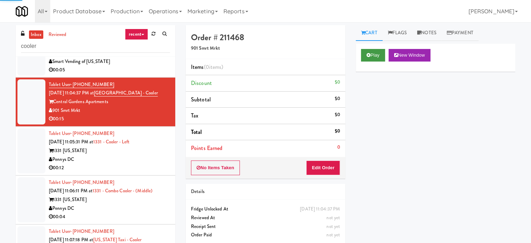
drag, startPoint x: 367, startPoint y: 45, endPoint x: 368, endPoint y: 50, distance: 4.9
click at [368, 50] on div "Play New Window" at bounding box center [436, 58] width 160 height 28
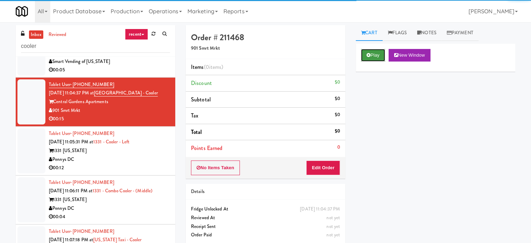
click at [368, 50] on button "Play" at bounding box center [373, 55] width 24 height 13
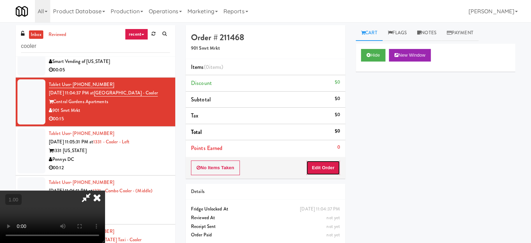
click at [334, 164] on button "Edit Order" at bounding box center [323, 167] width 34 height 15
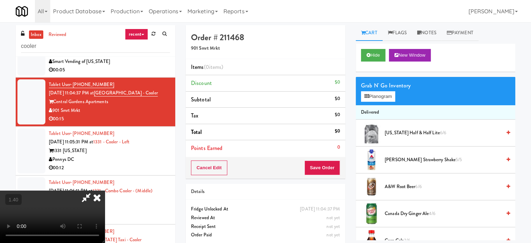
scroll to position [41, 0]
click at [105, 190] on video at bounding box center [52, 216] width 105 height 52
click at [395, 97] on button "Planogram" at bounding box center [378, 96] width 34 height 10
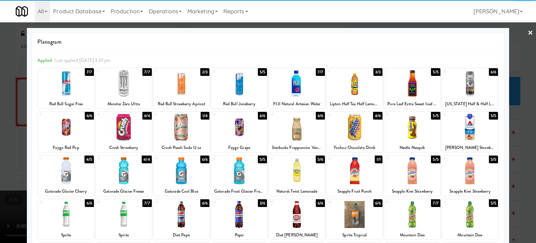
click at [127, 133] on div at bounding box center [124, 127] width 56 height 27
click at [2, 116] on div at bounding box center [268, 121] width 536 height 243
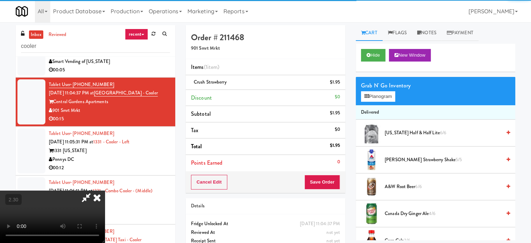
click at [104, 190] on video at bounding box center [52, 216] width 105 height 52
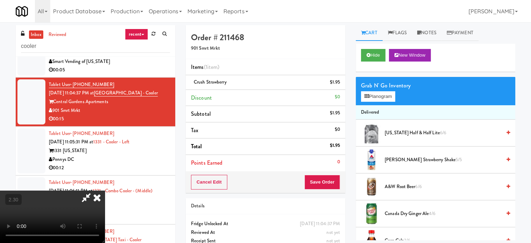
click at [105, 190] on video at bounding box center [52, 216] width 105 height 52
drag, startPoint x: 387, startPoint y: 97, endPoint x: 197, endPoint y: 87, distance: 191.0
click at [387, 97] on button "Planogram" at bounding box center [378, 96] width 34 height 10
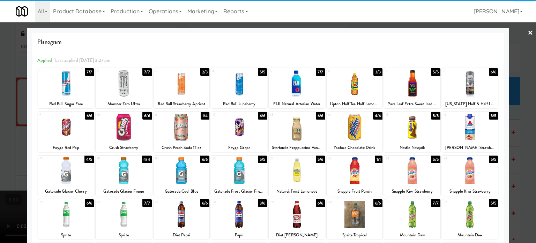
click at [64, 130] on div at bounding box center [66, 127] width 56 height 27
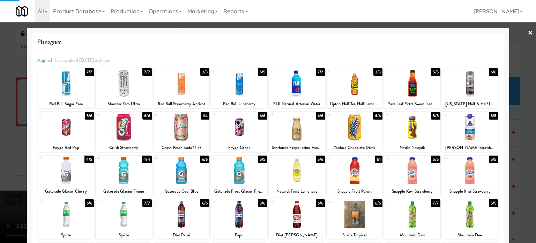
drag, startPoint x: 0, startPoint y: 118, endPoint x: 101, endPoint y: 124, distance: 101.1
click at [1, 118] on div at bounding box center [268, 121] width 536 height 243
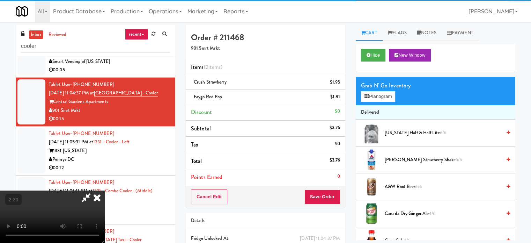
click at [102, 190] on video at bounding box center [52, 216] width 105 height 52
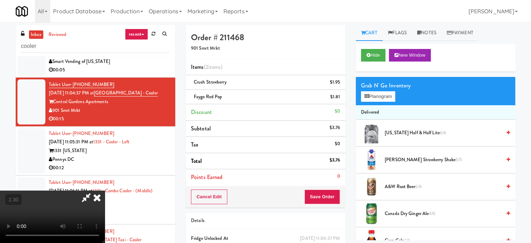
click at [105, 190] on video at bounding box center [52, 216] width 105 height 52
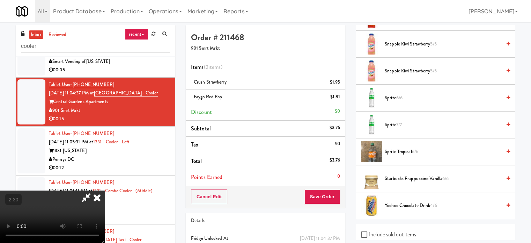
scroll to position [978, 0]
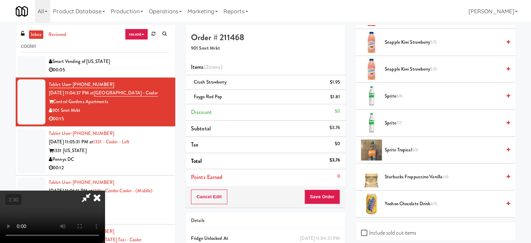
drag, startPoint x: 408, startPoint y: 145, endPoint x: 218, endPoint y: 156, distance: 190.7
click at [408, 146] on span "Sprite Tropical 6/6" at bounding box center [443, 150] width 117 height 9
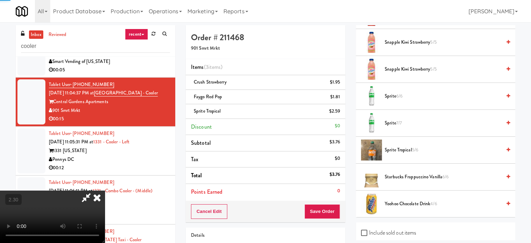
click at [105, 190] on video at bounding box center [52, 216] width 105 height 52
click at [326, 213] on button "Save Order" at bounding box center [323, 211] width 36 height 15
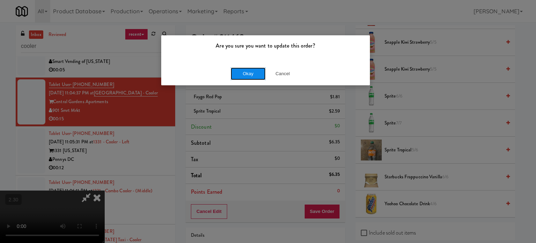
click at [238, 75] on button "Okay" at bounding box center [248, 73] width 35 height 13
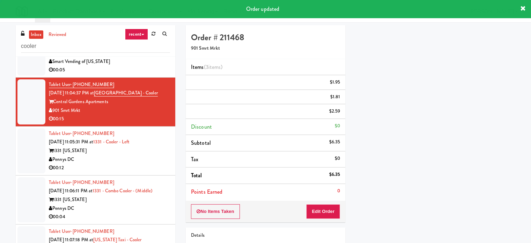
scroll to position [0, 0]
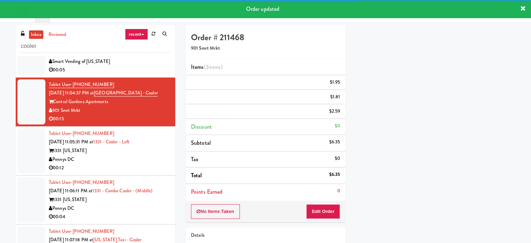
drag, startPoint x: 144, startPoint y: 171, endPoint x: 194, endPoint y: 155, distance: 52.7
click at [151, 170] on div "00:12" at bounding box center [109, 167] width 121 height 9
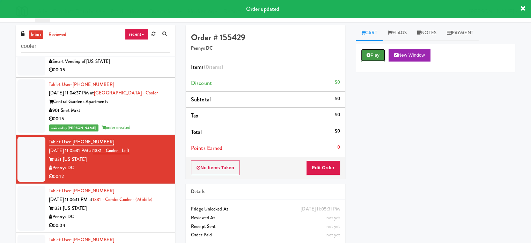
drag, startPoint x: 381, startPoint y: 54, endPoint x: 380, endPoint y: 59, distance: 5.6
click at [381, 54] on button "Play" at bounding box center [373, 55] width 24 height 13
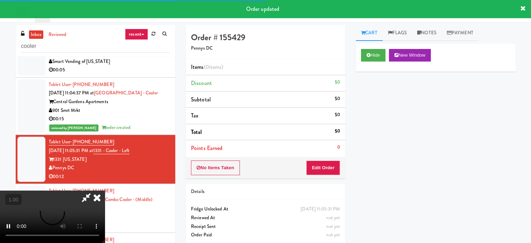
drag, startPoint x: 342, startPoint y: 165, endPoint x: 337, endPoint y: 164, distance: 4.6
click at [342, 165] on div "No Items Taken Edit Order" at bounding box center [266, 168] width 160 height 22
click at [318, 159] on div "No Items Taken Edit Order" at bounding box center [266, 168] width 160 height 22
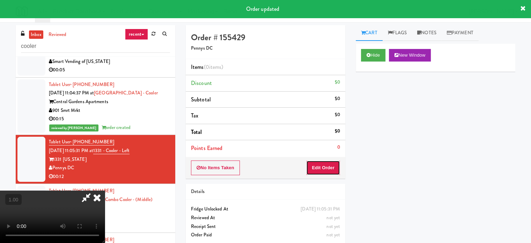
click at [314, 164] on button "Edit Order" at bounding box center [323, 167] width 34 height 15
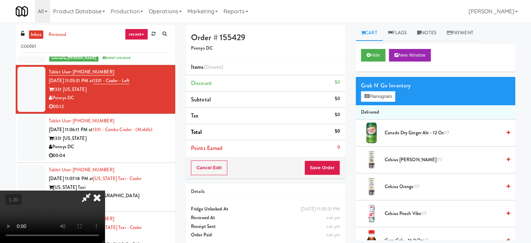
scroll to position [110, 0]
click at [105, 190] on video at bounding box center [52, 216] width 105 height 52
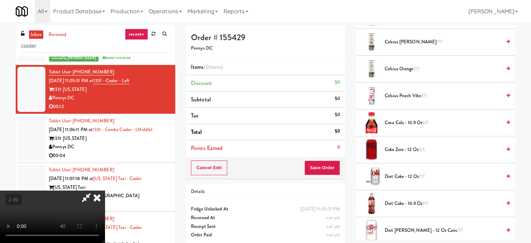
scroll to position [140, 0]
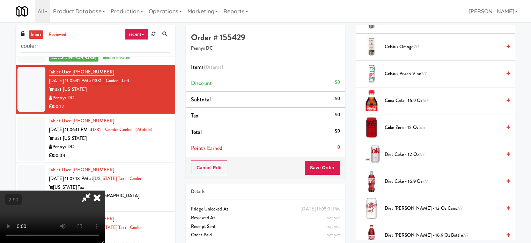
drag, startPoint x: 429, startPoint y: 100, endPoint x: 204, endPoint y: 143, distance: 228.7
click at [429, 100] on span "6/7" at bounding box center [426, 100] width 6 height 7
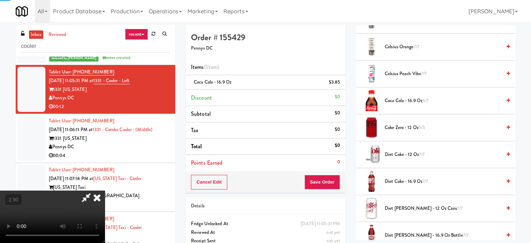
drag, startPoint x: 201, startPoint y: 143, endPoint x: 273, endPoint y: 163, distance: 74.7
click at [105, 190] on video at bounding box center [52, 216] width 105 height 52
click at [326, 177] on button "Save Order" at bounding box center [323, 182] width 36 height 15
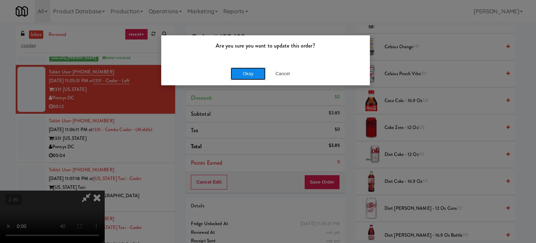
click at [254, 73] on button "Okay" at bounding box center [248, 73] width 35 height 13
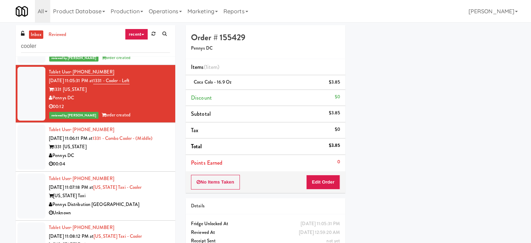
scroll to position [0, 0]
drag, startPoint x: 158, startPoint y: 156, endPoint x: 344, endPoint y: 113, distance: 190.9
click at [159, 156] on div "Pennys DC" at bounding box center [109, 155] width 121 height 9
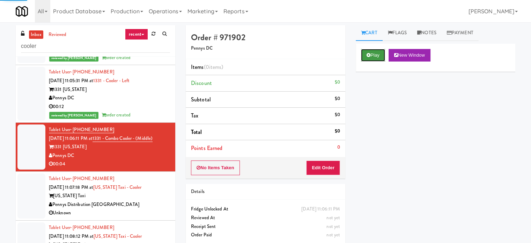
click at [369, 53] on icon at bounding box center [369, 55] width 4 height 5
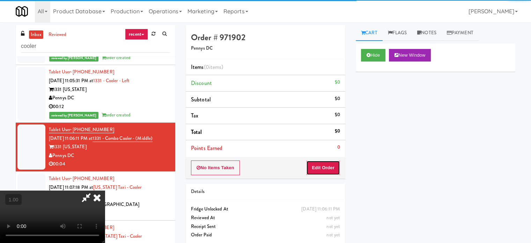
click at [331, 171] on button "Edit Order" at bounding box center [323, 167] width 34 height 15
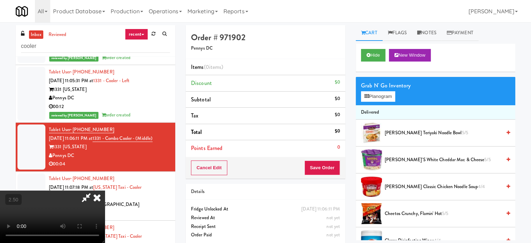
scroll to position [110, 0]
click at [105, 190] on video at bounding box center [52, 216] width 105 height 52
click at [105, 198] on video at bounding box center [52, 216] width 105 height 52
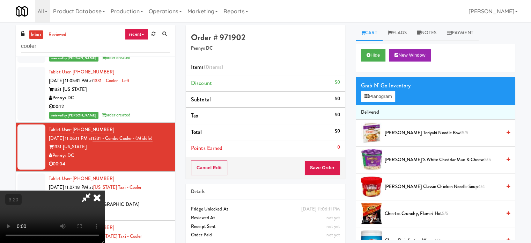
click at [105, 217] on video at bounding box center [52, 216] width 105 height 52
click at [105, 213] on video at bounding box center [52, 216] width 105 height 52
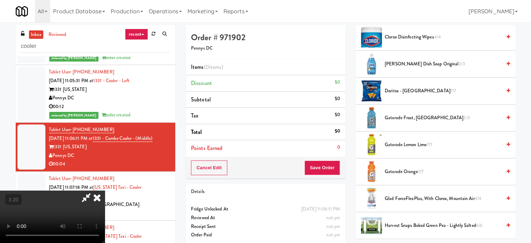
scroll to position [210, 0]
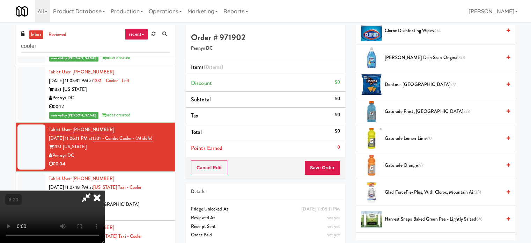
click at [400, 80] on span "Doritos - Cool Ranch 7/7" at bounding box center [443, 84] width 117 height 9
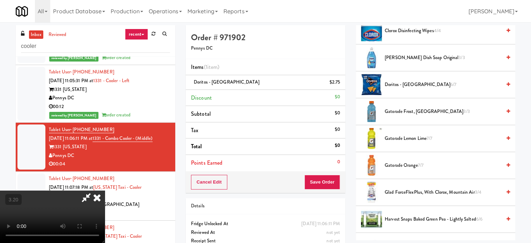
click at [105, 190] on video at bounding box center [52, 216] width 105 height 52
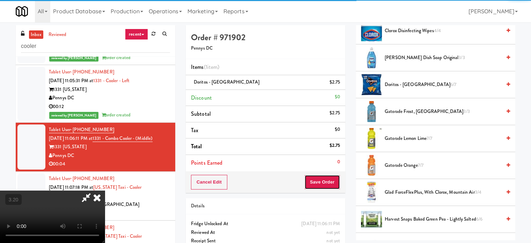
click at [324, 181] on button "Save Order" at bounding box center [323, 182] width 36 height 15
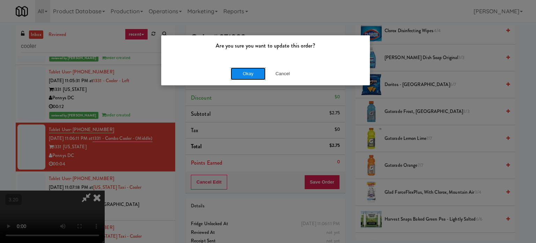
click at [249, 70] on button "Okay" at bounding box center [248, 73] width 35 height 13
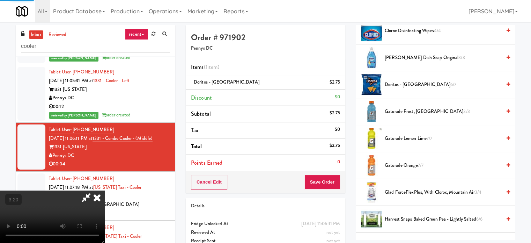
scroll to position [65, 0]
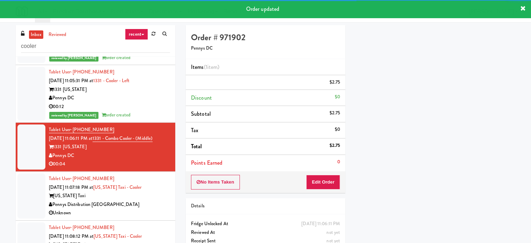
click at [150, 200] on div "[US_STATE] Taxi" at bounding box center [109, 195] width 121 height 9
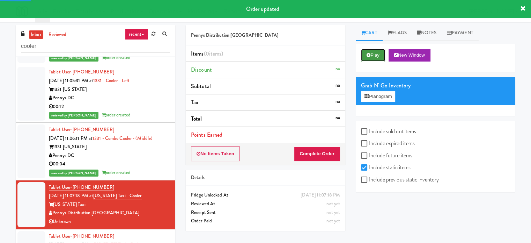
click at [365, 58] on button "Play" at bounding box center [373, 55] width 24 height 13
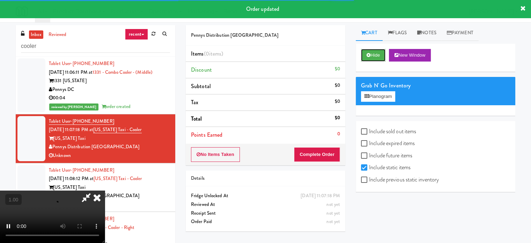
scroll to position [349, 0]
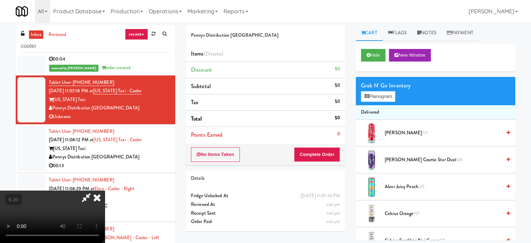
click at [105, 190] on icon at bounding box center [96, 197] width 15 height 14
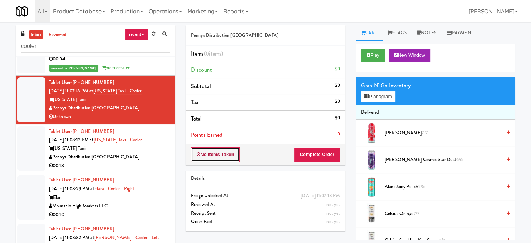
click at [212, 158] on button "No Items Taken" at bounding box center [215, 154] width 49 height 15
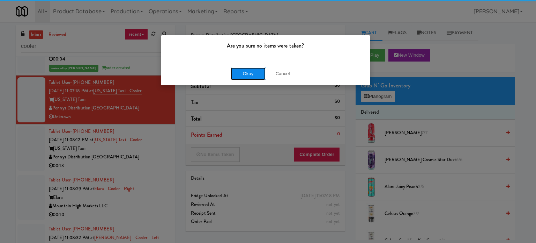
click at [238, 74] on button "Okay" at bounding box center [248, 73] width 35 height 13
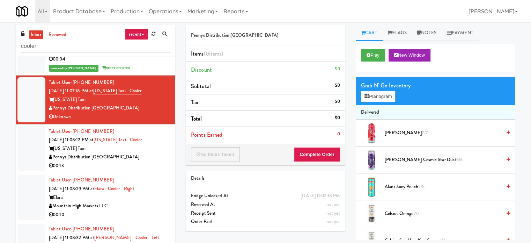
click at [158, 159] on div "Pennys Distribution [GEOGRAPHIC_DATA]" at bounding box center [109, 157] width 121 height 9
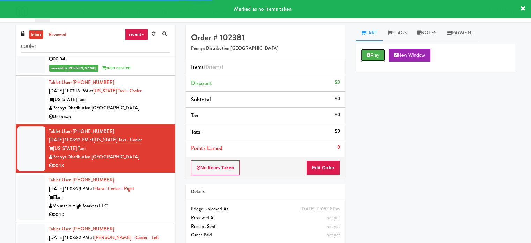
drag, startPoint x: 370, startPoint y: 58, endPoint x: 367, endPoint y: 64, distance: 6.2
click at [370, 59] on button "Play" at bounding box center [373, 55] width 24 height 13
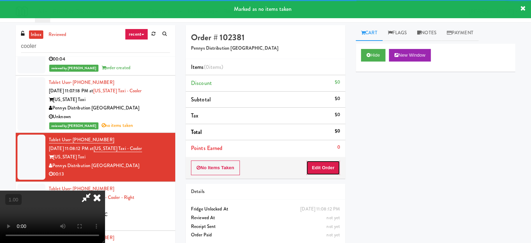
click at [323, 171] on button "Edit Order" at bounding box center [323, 167] width 34 height 15
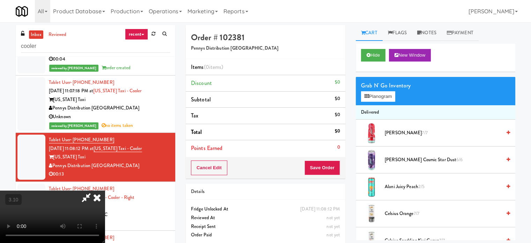
click at [105, 190] on video at bounding box center [52, 216] width 105 height 52
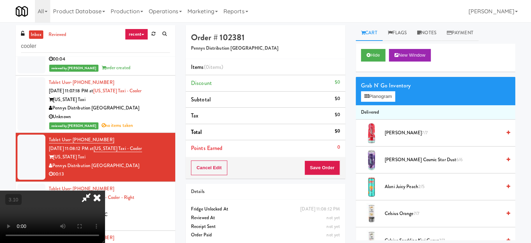
click at [105, 190] on video at bounding box center [52, 216] width 105 height 52
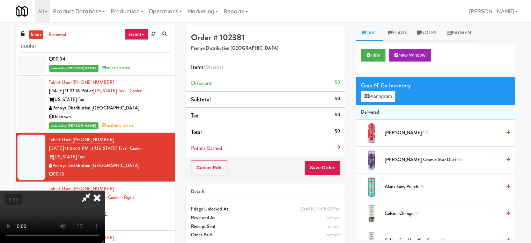
click at [105, 190] on video at bounding box center [52, 216] width 105 height 52
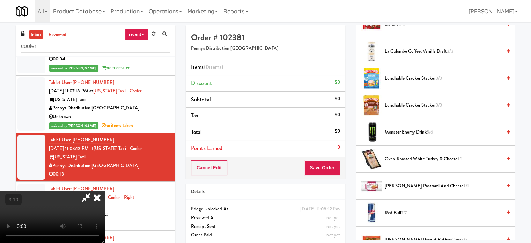
scroll to position [664, 0]
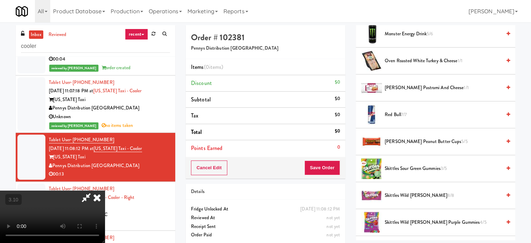
click at [403, 167] on span "Skittles Sour Green Gummies 3/5" at bounding box center [443, 168] width 117 height 9
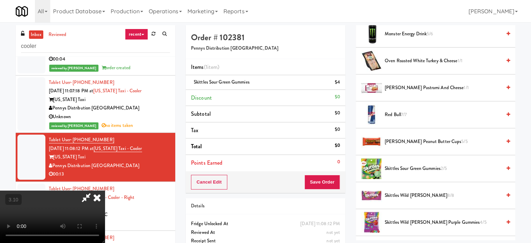
click at [406, 166] on span "Skittles Sour Green Gummies 2/5" at bounding box center [443, 168] width 117 height 9
click at [105, 190] on video at bounding box center [52, 216] width 105 height 52
click at [321, 181] on button "Save Order" at bounding box center [323, 182] width 36 height 15
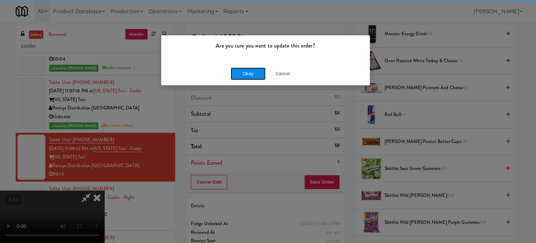
click at [245, 73] on button "Okay" at bounding box center [248, 73] width 35 height 13
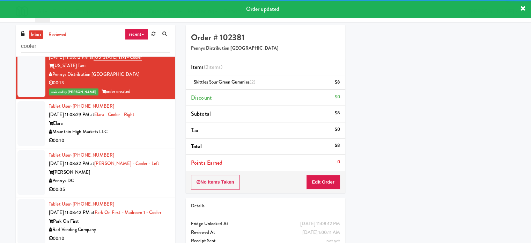
scroll to position [454, 0]
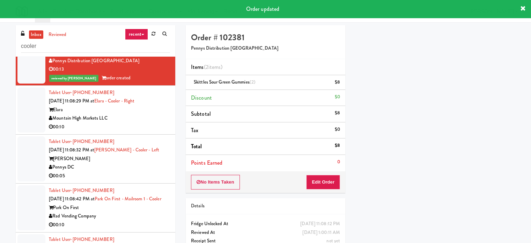
click at [150, 129] on div "00:10" at bounding box center [109, 127] width 121 height 9
